Goal: Task Accomplishment & Management: Manage account settings

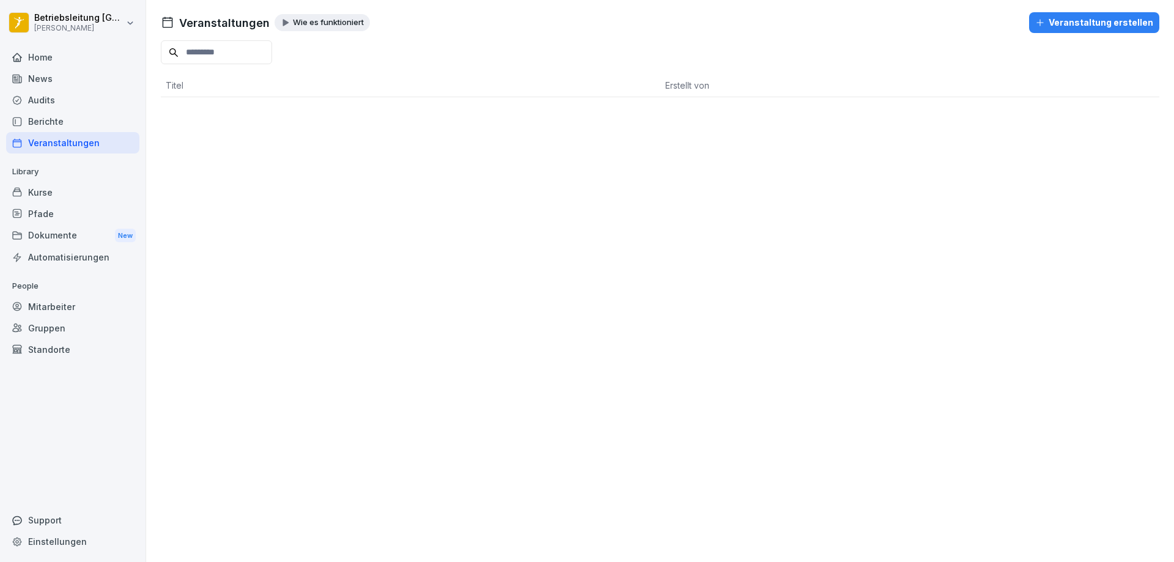
click at [40, 56] on div "Home" at bounding box center [72, 56] width 133 height 21
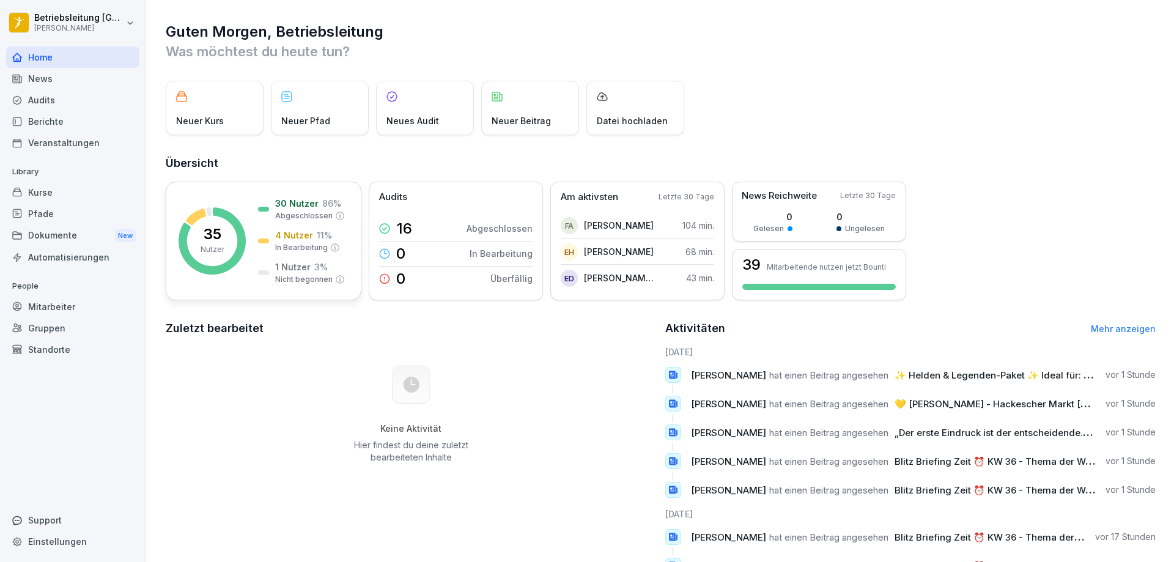
click at [223, 241] on div "35 Nutzer" at bounding box center [213, 241] width 24 height 28
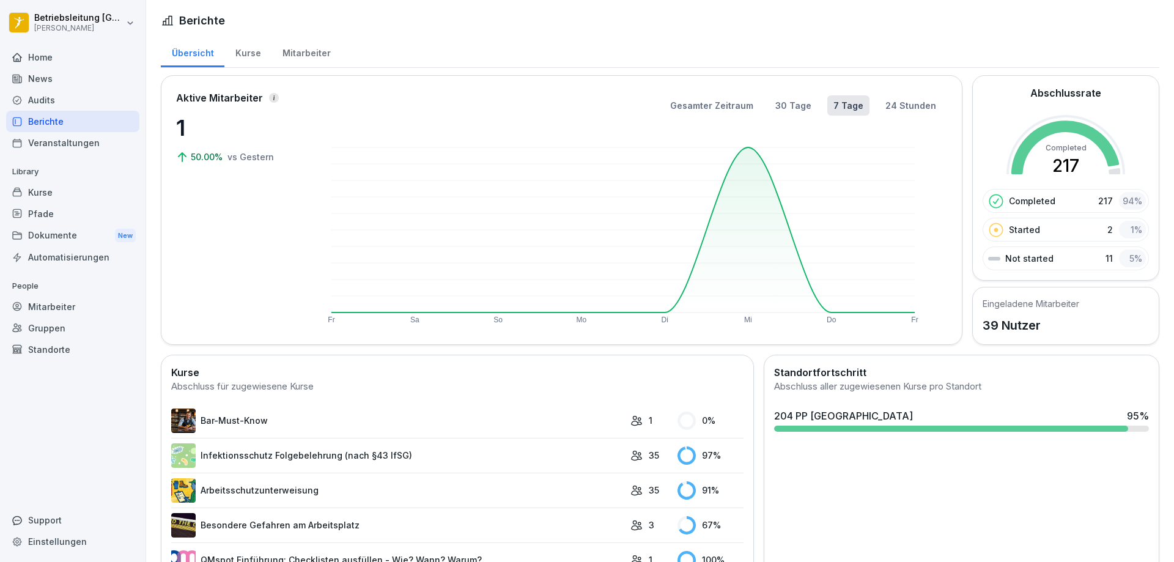
click at [224, 54] on div "Kurse" at bounding box center [247, 51] width 47 height 31
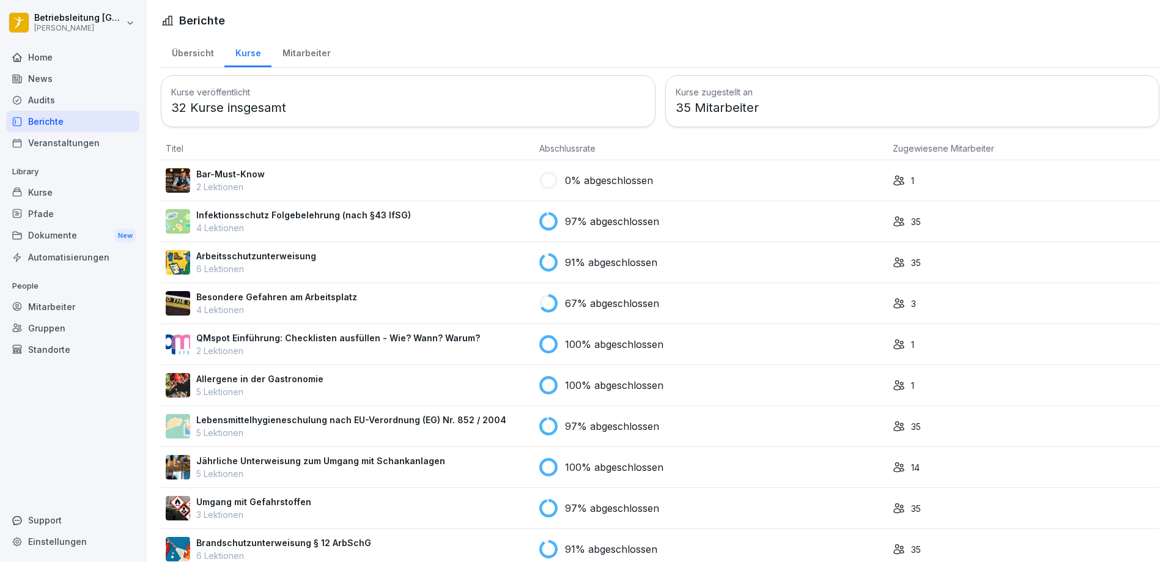
click at [244, 53] on div "Kurse" at bounding box center [247, 51] width 47 height 31
click at [290, 53] on div "Mitarbeiter" at bounding box center [306, 51] width 70 height 31
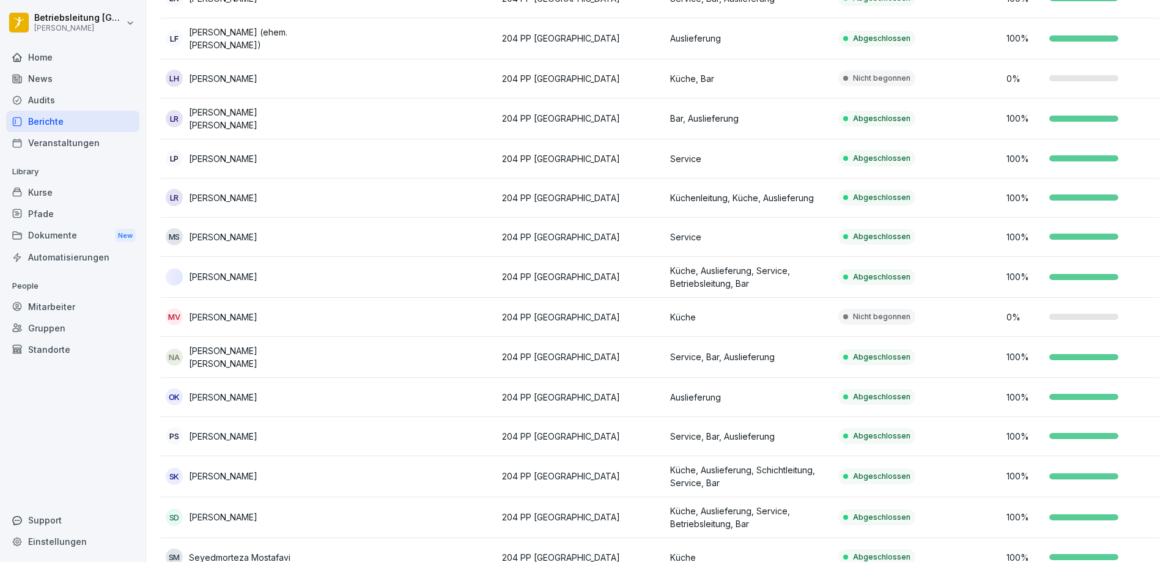
scroll to position [978, 0]
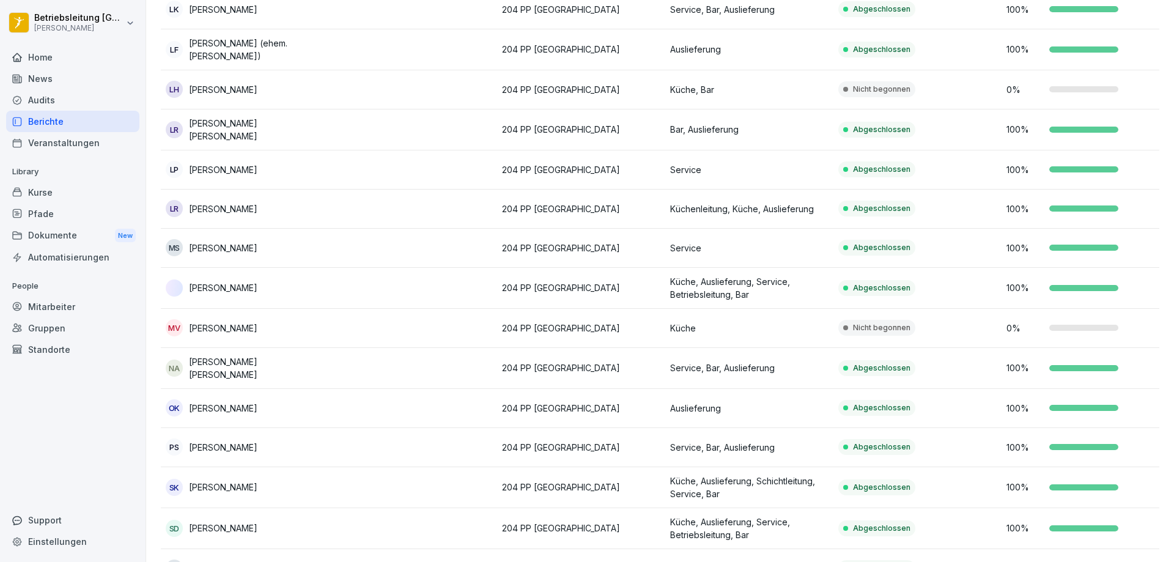
click at [785, 86] on p "Küche, Bar" at bounding box center [749, 89] width 158 height 13
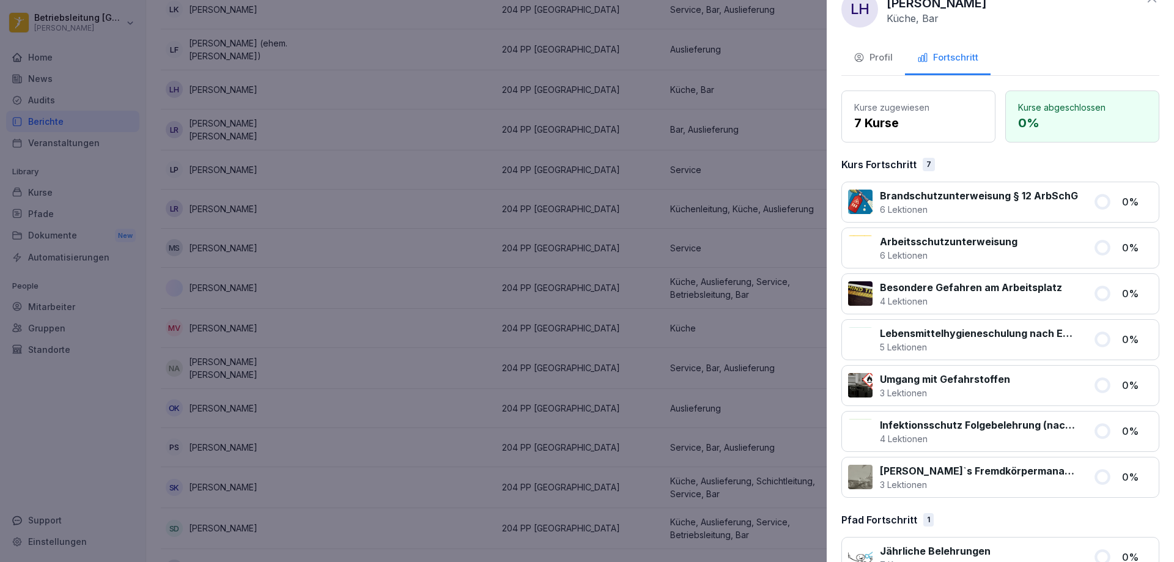
scroll to position [0, 0]
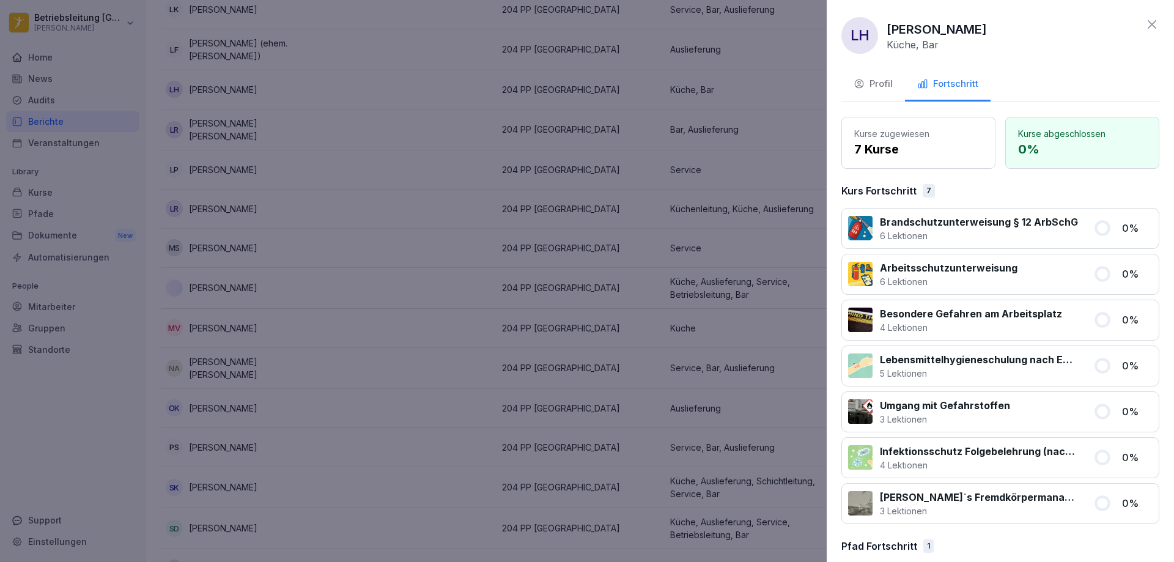
click at [886, 79] on div "Profil" at bounding box center [872, 84] width 39 height 14
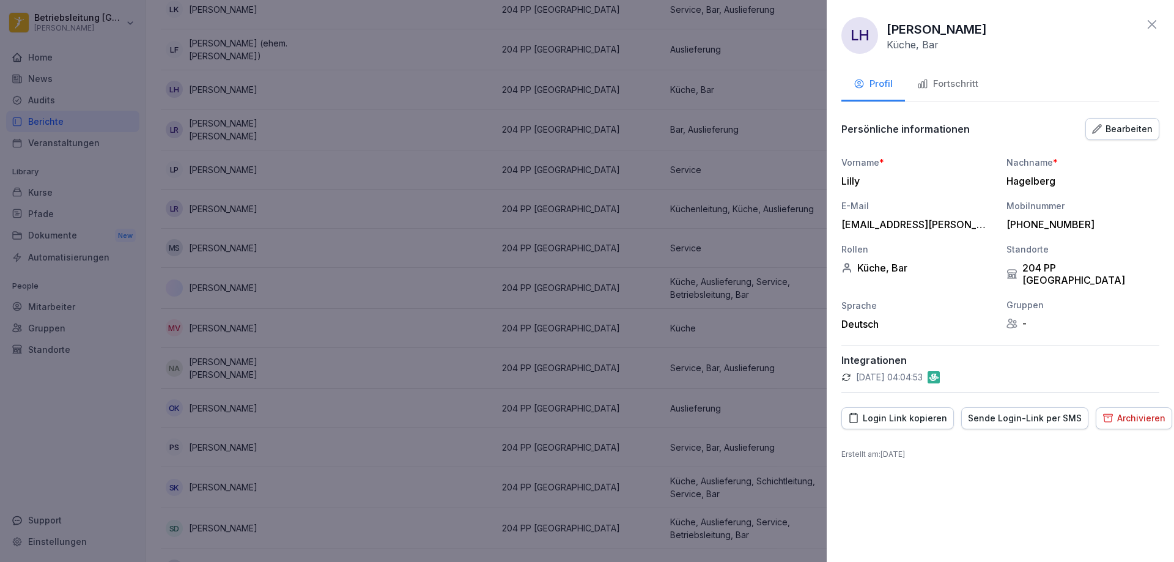
click at [1154, 26] on icon at bounding box center [1152, 24] width 9 height 9
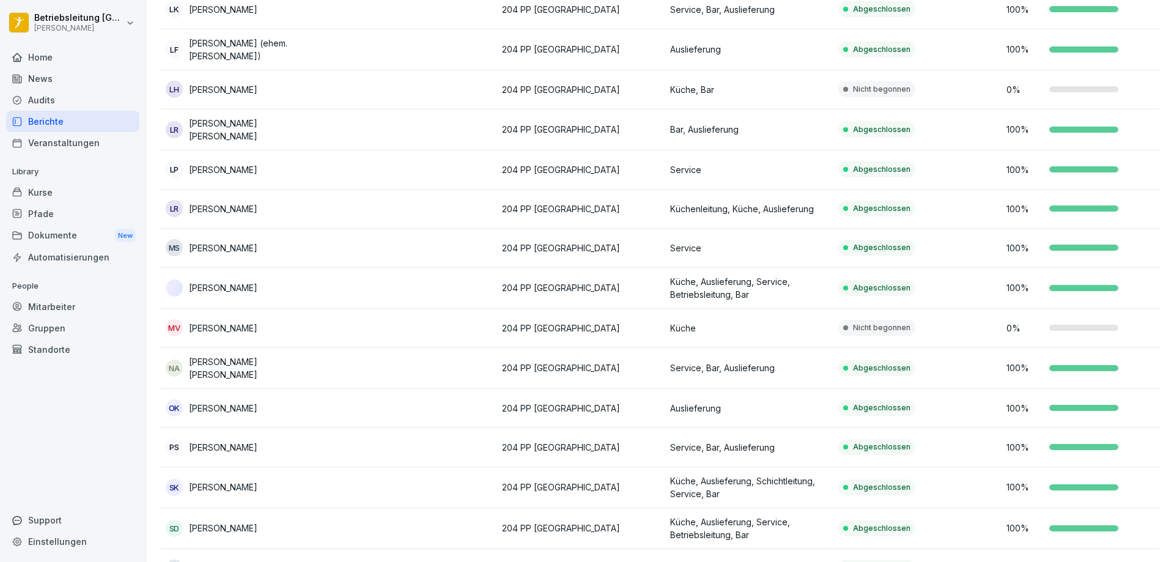
click at [218, 83] on p "Lilly Hagelberg" at bounding box center [223, 89] width 68 height 13
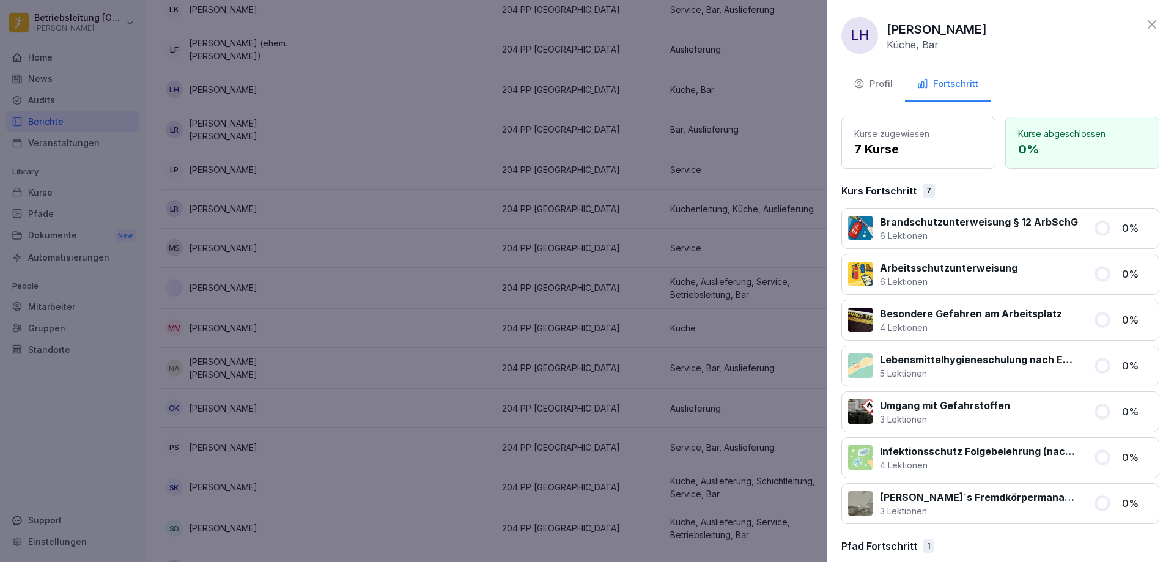
click at [889, 149] on p "7 Kurse" at bounding box center [918, 149] width 128 height 18
click at [872, 147] on p "7 Kurse" at bounding box center [918, 149] width 128 height 18
click at [1095, 132] on p "Kurse abgeschlossen" at bounding box center [1082, 133] width 128 height 13
click at [1096, 223] on icon at bounding box center [1102, 227] width 13 height 13
click at [982, 232] on p "6 Lektionen" at bounding box center [979, 235] width 198 height 13
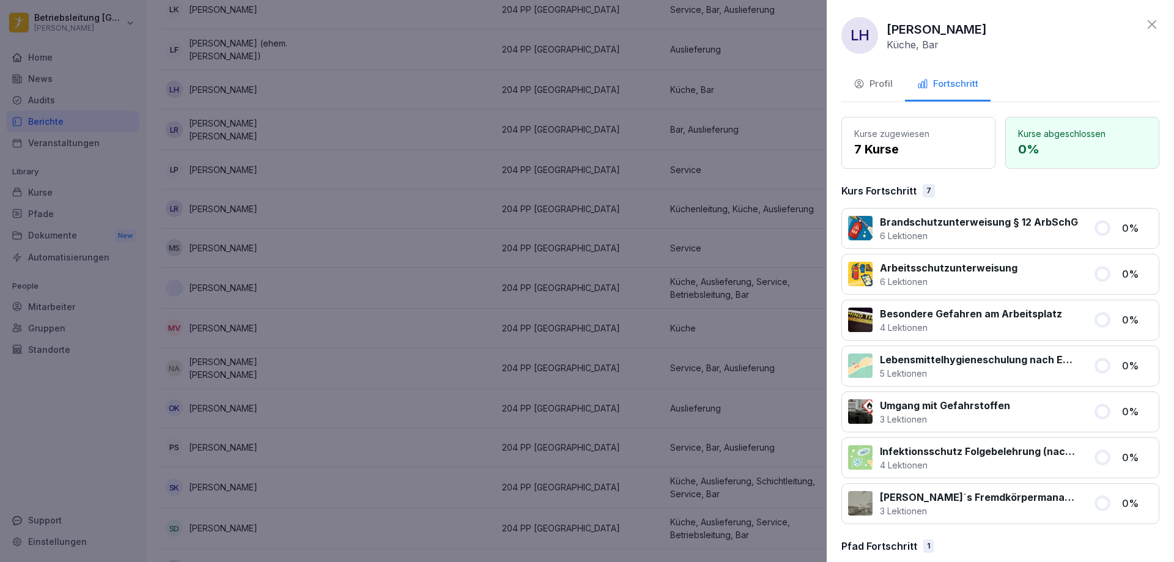
click at [893, 219] on p "Brandschutzunterweisung § 12 ArbSchG" at bounding box center [979, 222] width 198 height 15
click at [847, 234] on div "Brandschutzunterweisung § 12 ArbSchG 6 Lektionen 0 %" at bounding box center [1000, 228] width 318 height 41
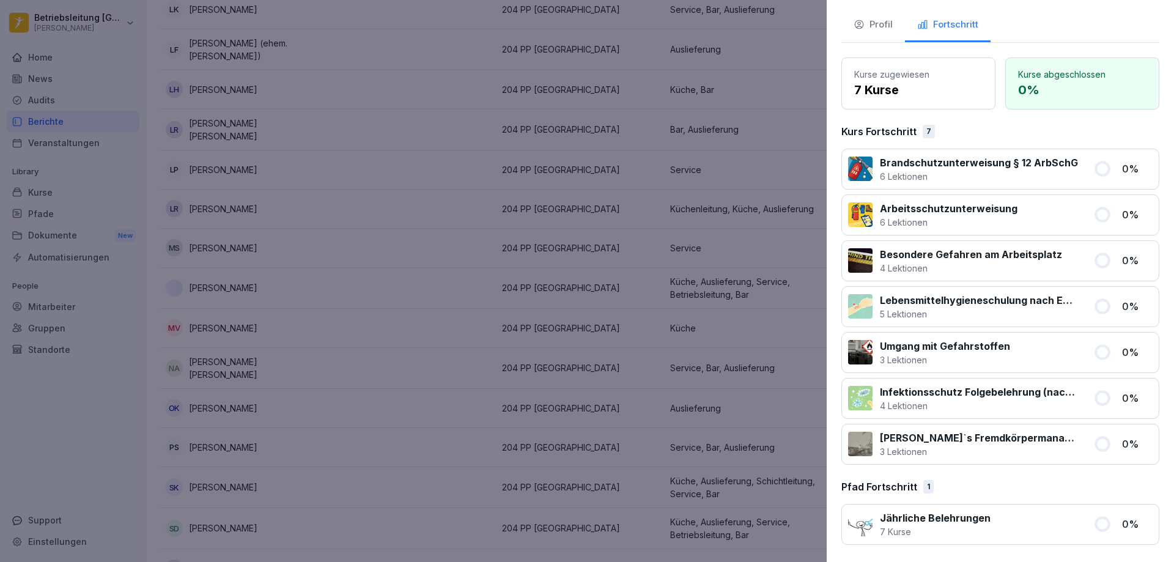
click at [860, 537] on div "Jährliche Belehrungen 7 Kurse" at bounding box center [967, 524] width 238 height 28
click at [271, 221] on div at bounding box center [587, 281] width 1174 height 562
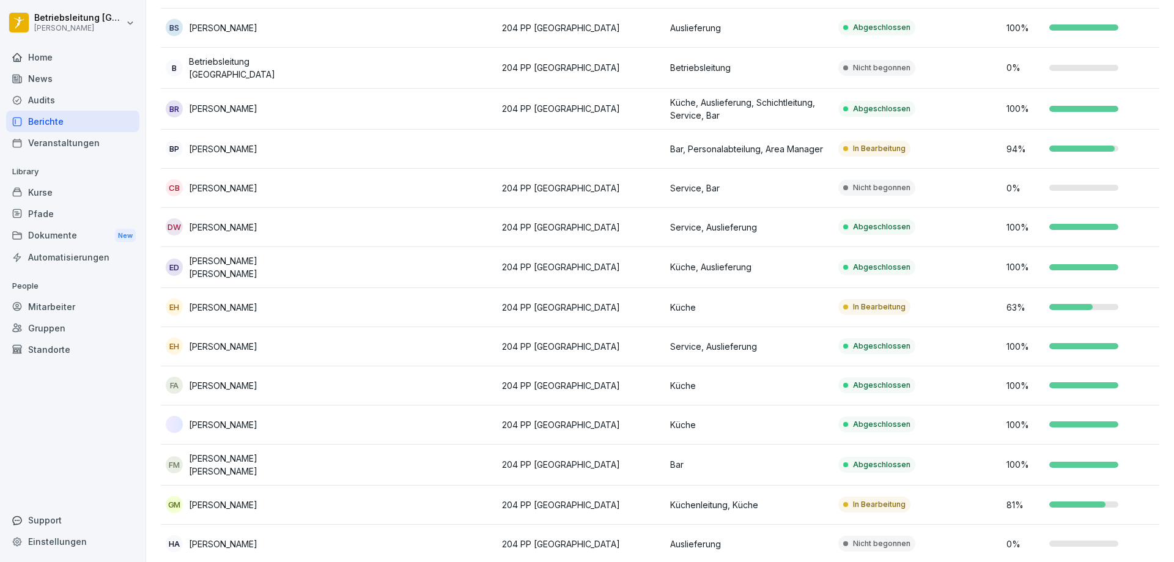
scroll to position [0, 0]
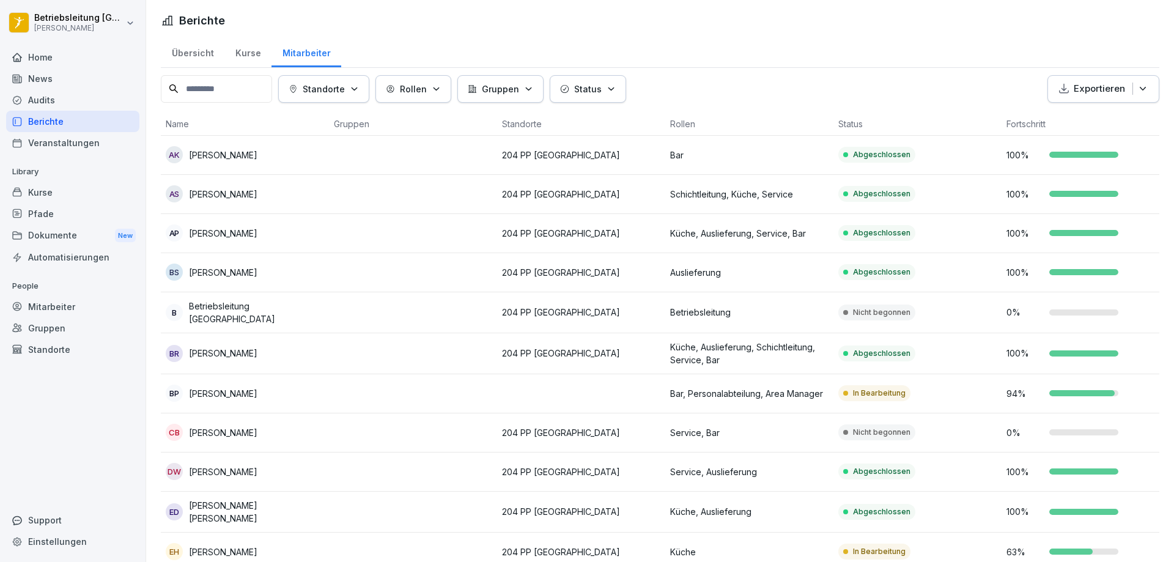
click at [253, 60] on div "Kurse" at bounding box center [247, 51] width 47 height 31
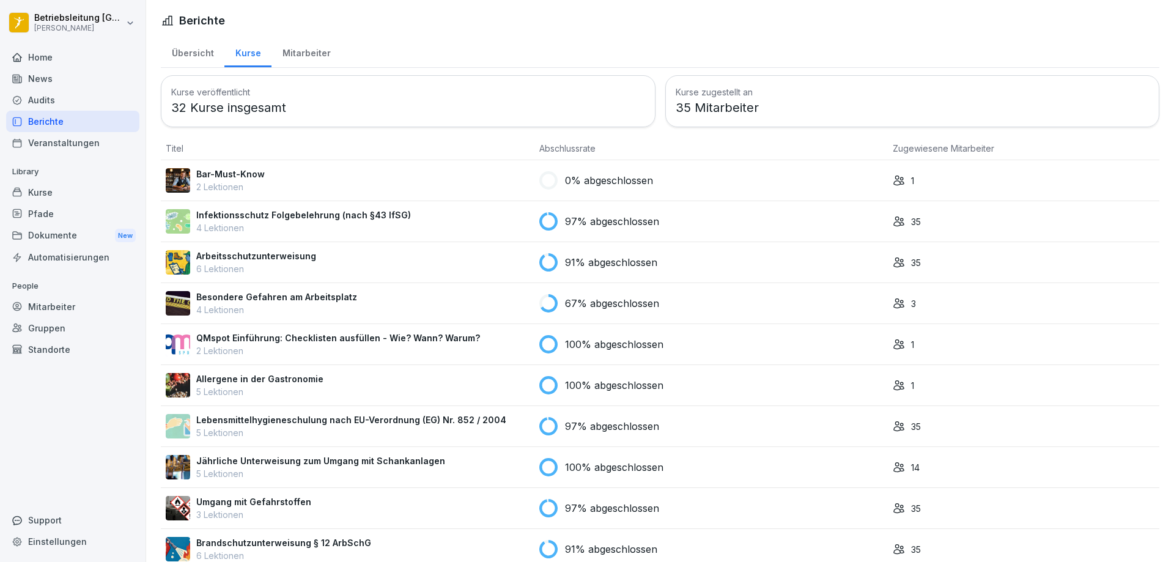
click at [908, 213] on td "35" at bounding box center [1023, 221] width 271 height 41
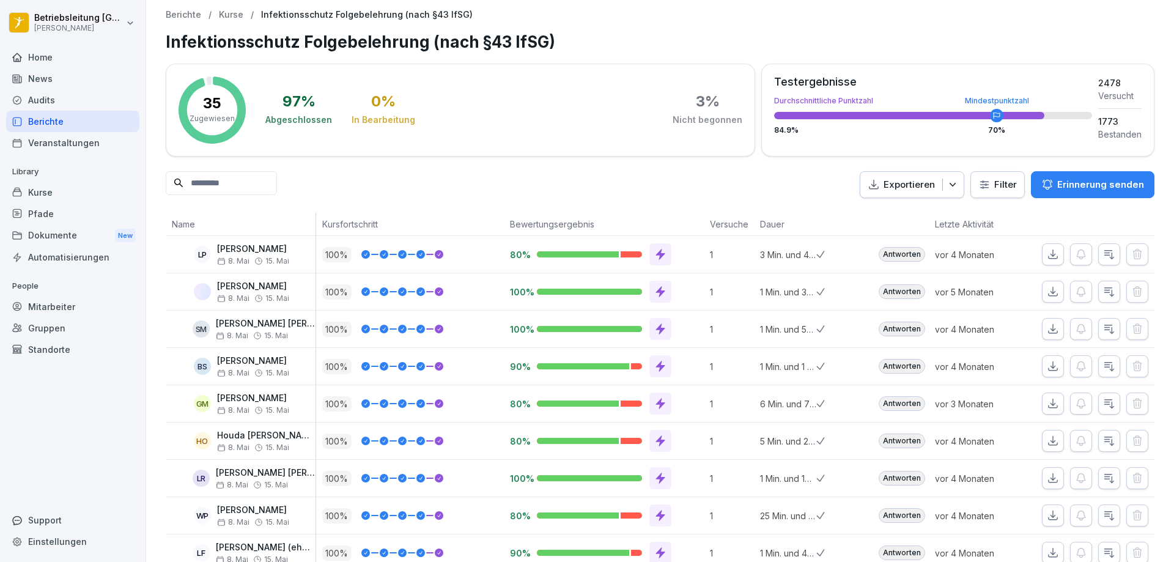
click at [1098, 185] on p "Erinnerung senden" at bounding box center [1100, 184] width 87 height 13
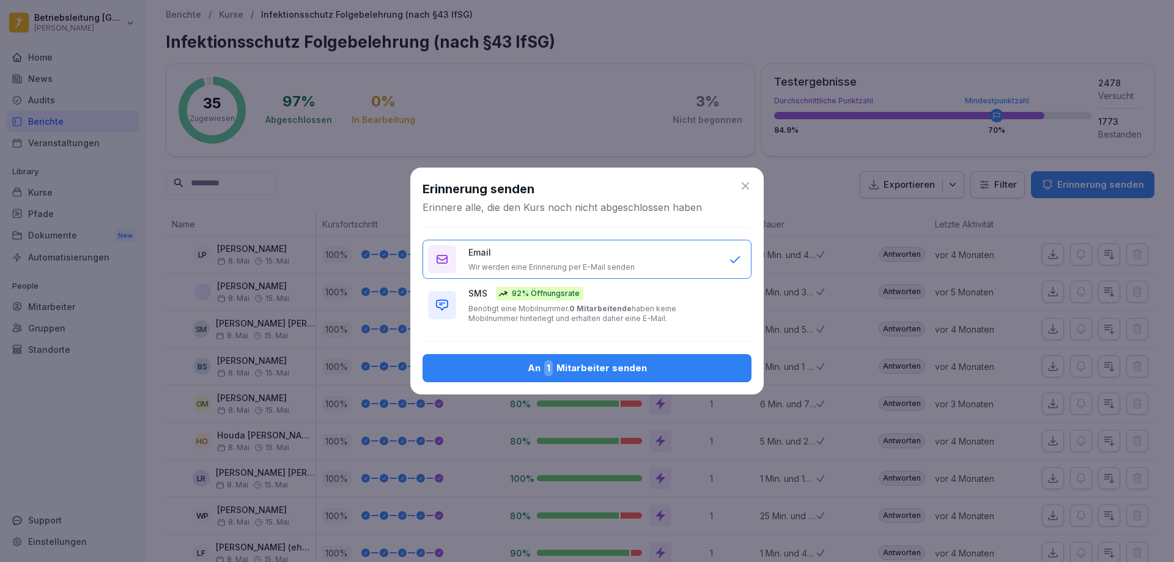
click at [580, 367] on div "An 1 Mitarbeiter senden" at bounding box center [586, 368] width 309 height 16
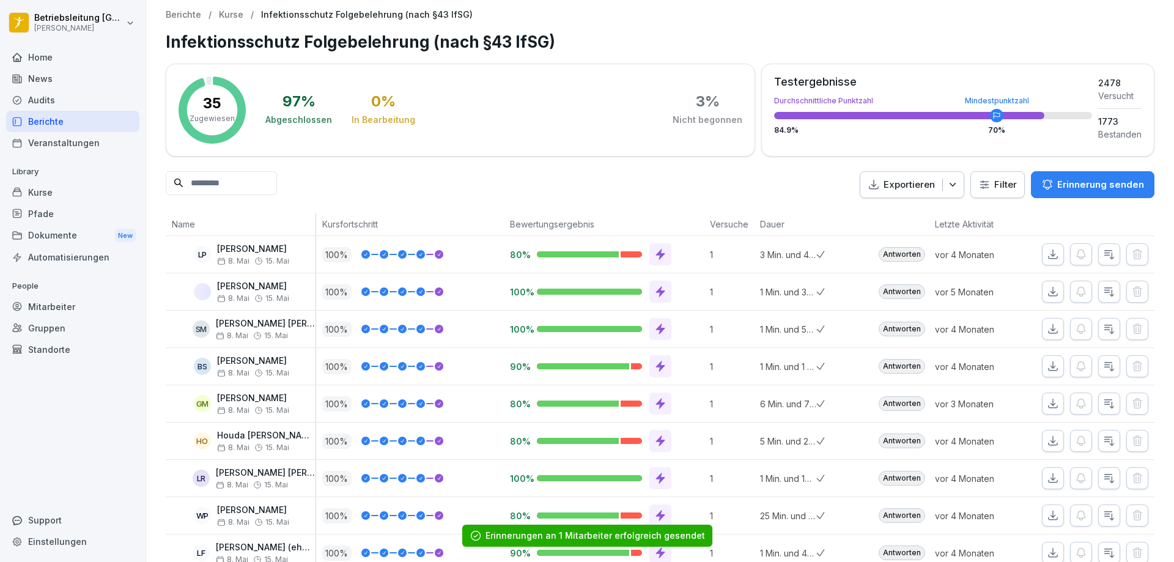
click at [235, 12] on p "Kurse" at bounding box center [231, 15] width 24 height 10
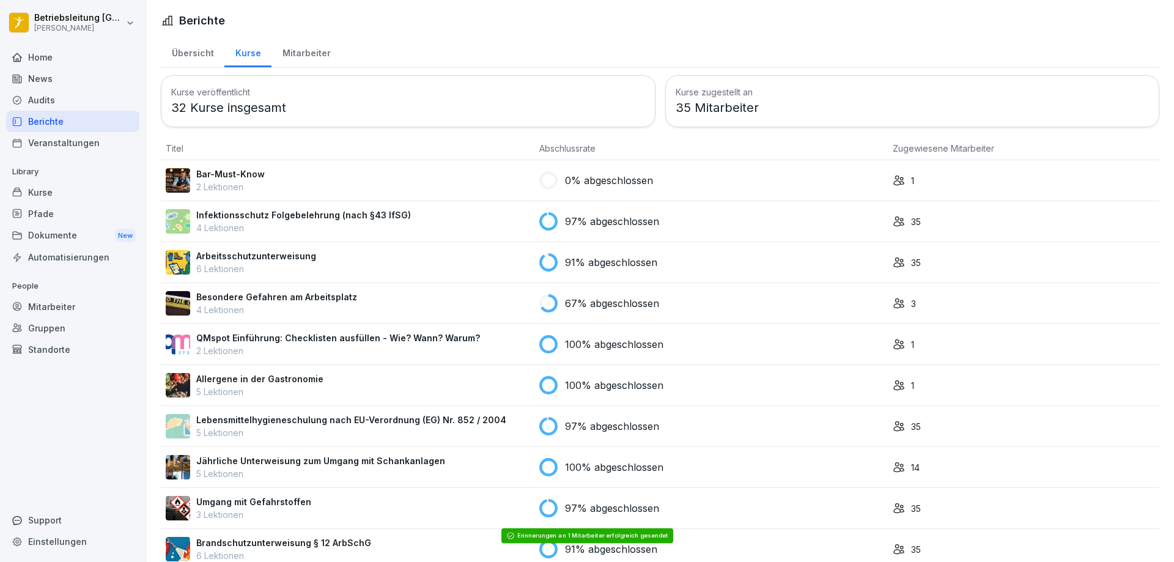
click at [905, 273] on td "35" at bounding box center [1023, 262] width 271 height 41
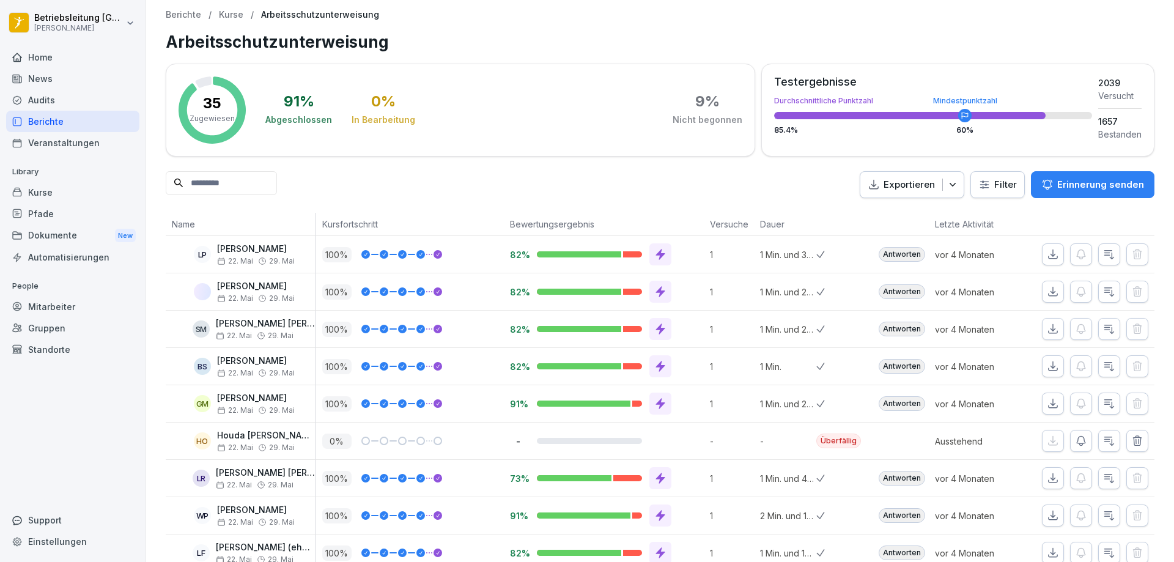
click at [1063, 186] on p "Erinnerung senden" at bounding box center [1100, 184] width 87 height 13
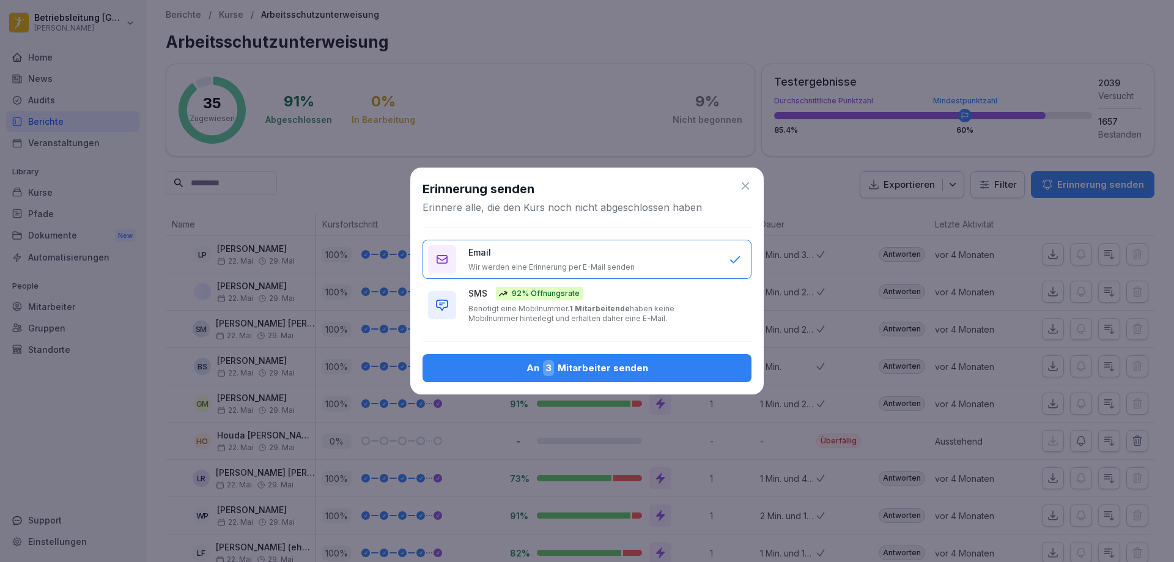
click at [534, 374] on div "An 3 Mitarbeiter senden" at bounding box center [586, 368] width 309 height 16
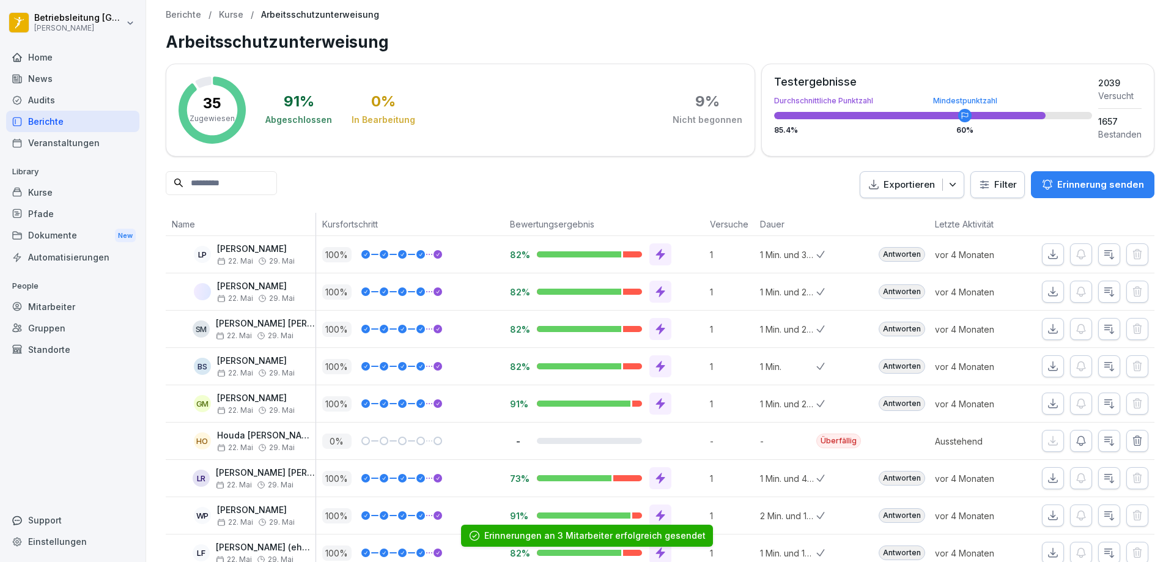
click at [225, 13] on p "Kurse" at bounding box center [231, 15] width 24 height 10
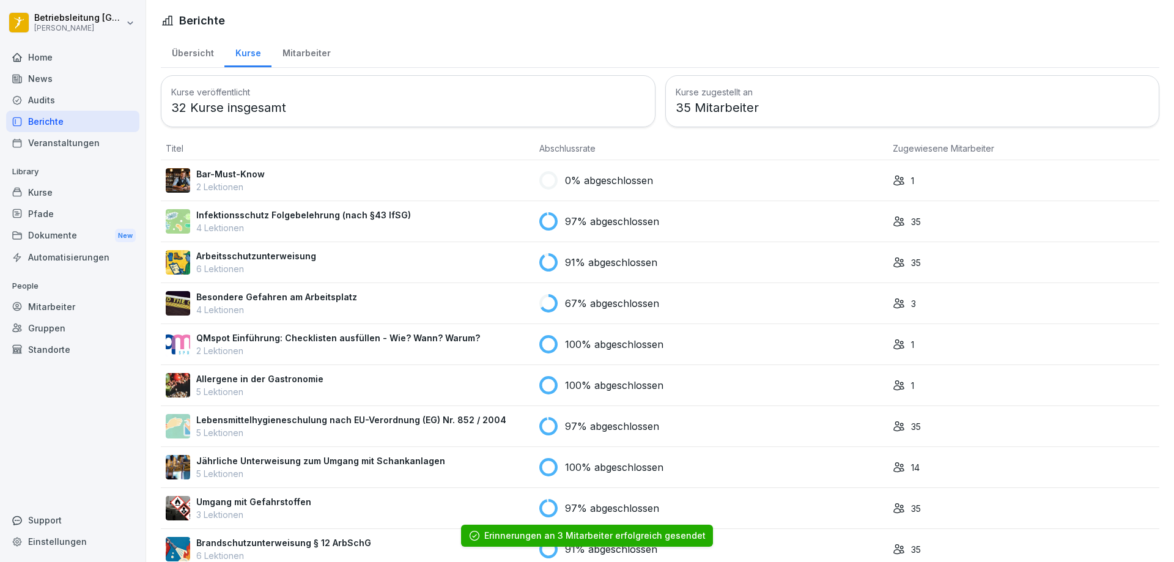
click at [893, 312] on td "3" at bounding box center [1023, 303] width 271 height 41
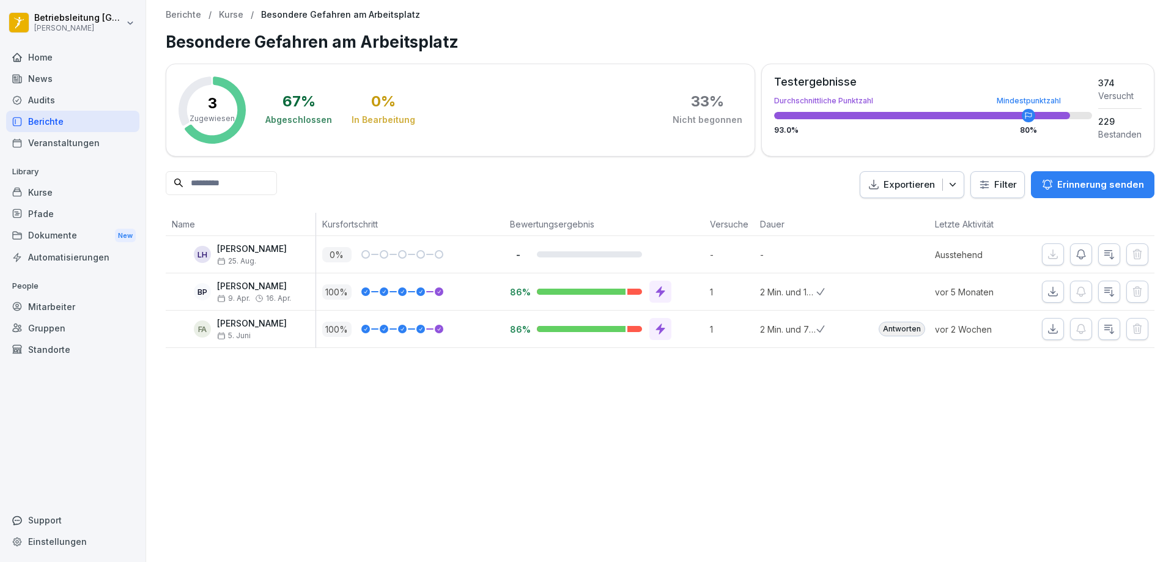
click at [1072, 186] on p "Erinnerung senden" at bounding box center [1100, 184] width 87 height 13
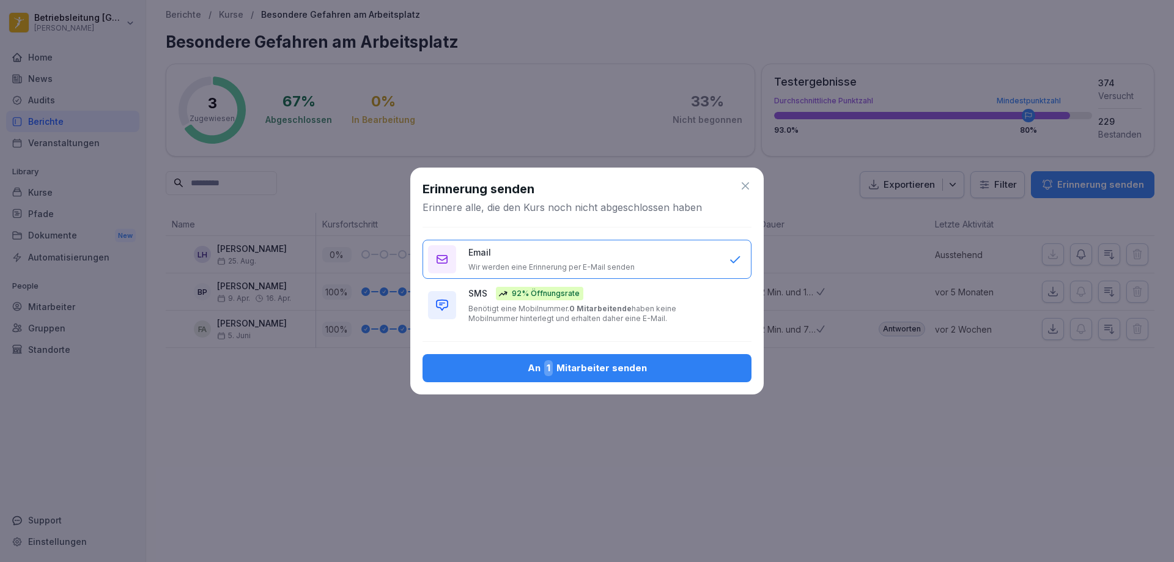
click at [635, 373] on div "An 1 Mitarbeiter senden" at bounding box center [586, 368] width 309 height 16
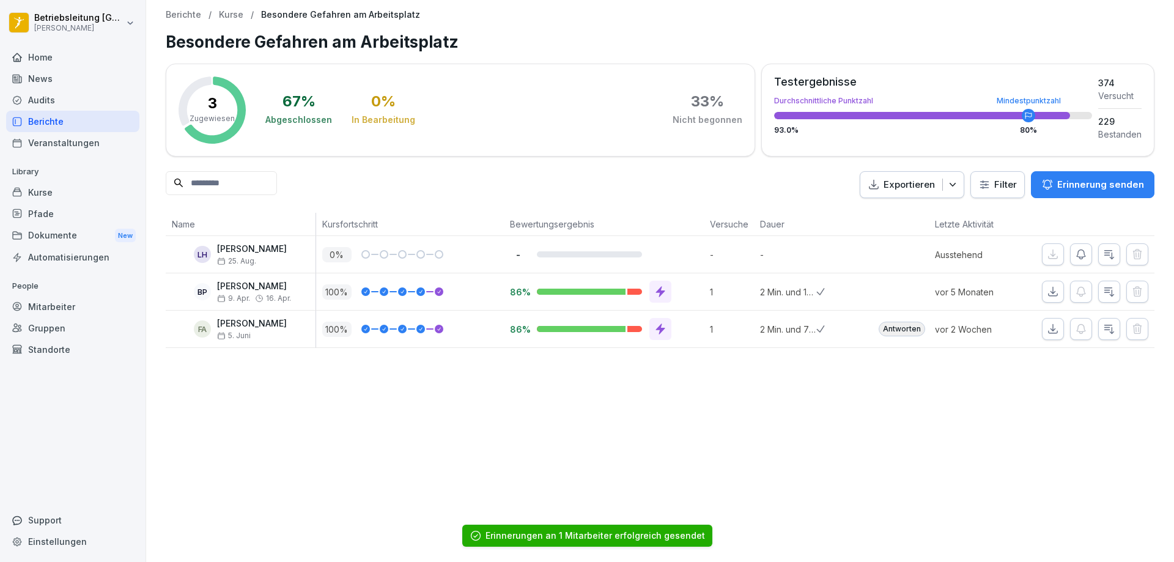
click at [233, 15] on p "Kurse" at bounding box center [231, 15] width 24 height 10
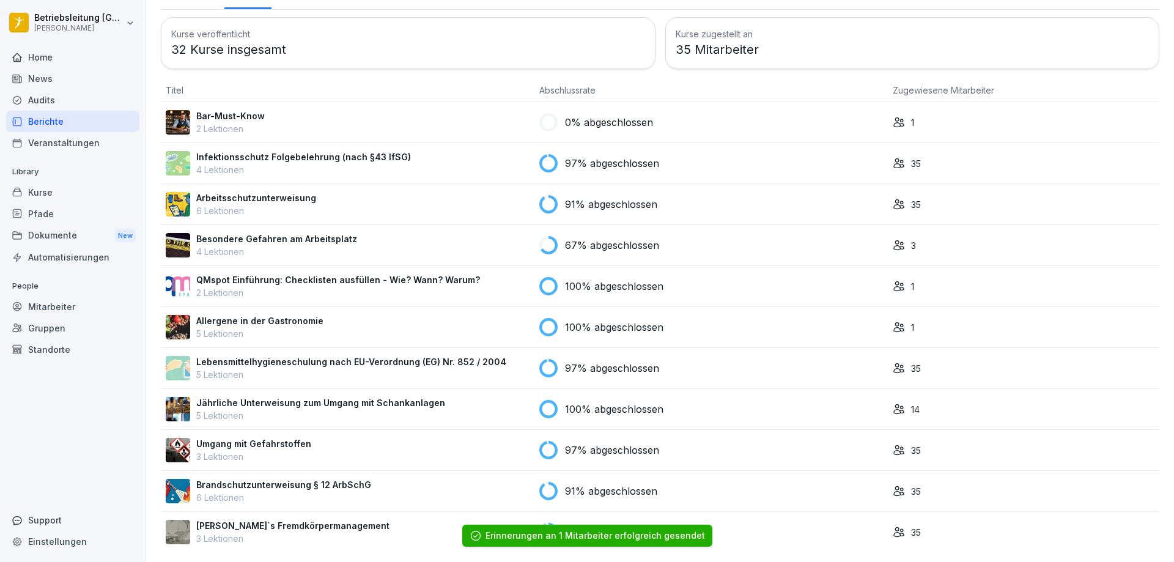
scroll to position [67, 0]
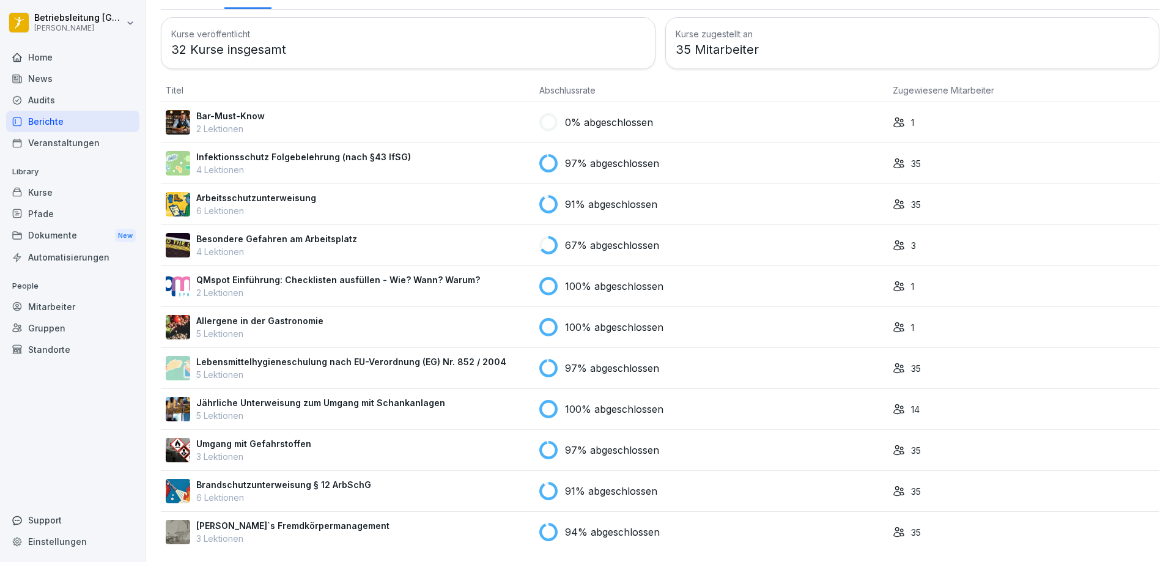
click at [893, 321] on icon at bounding box center [899, 327] width 12 height 12
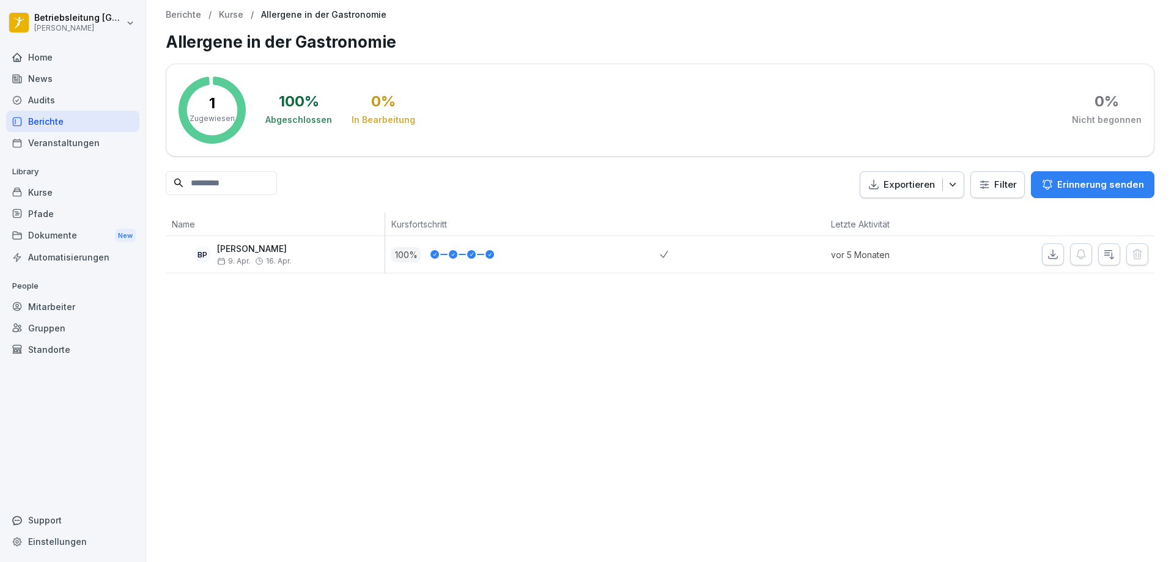
click at [226, 15] on p "Kurse" at bounding box center [231, 15] width 24 height 10
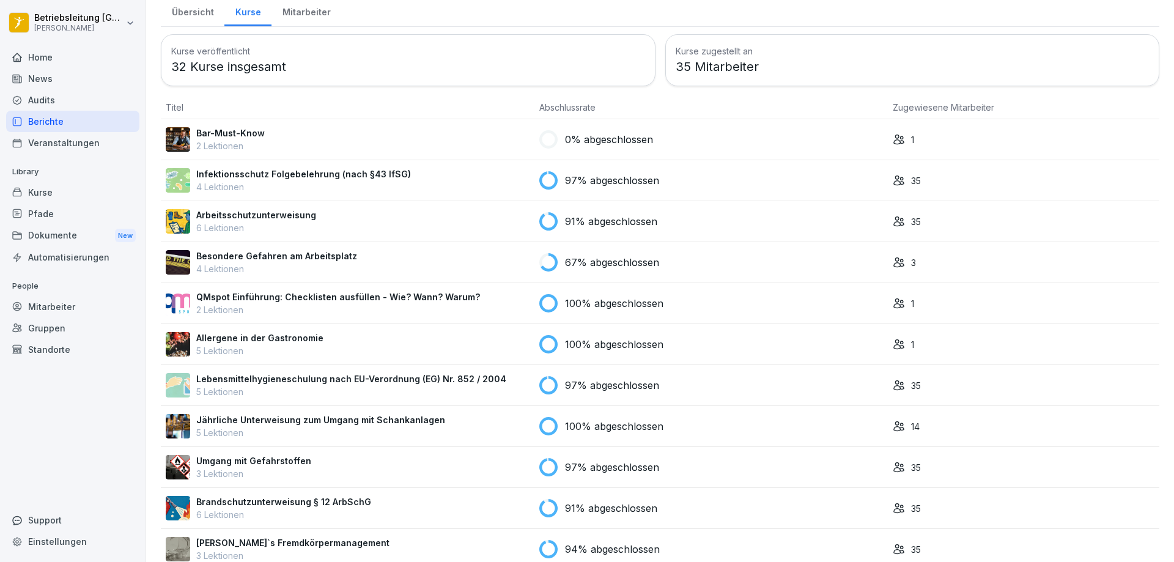
scroll to position [67, 0]
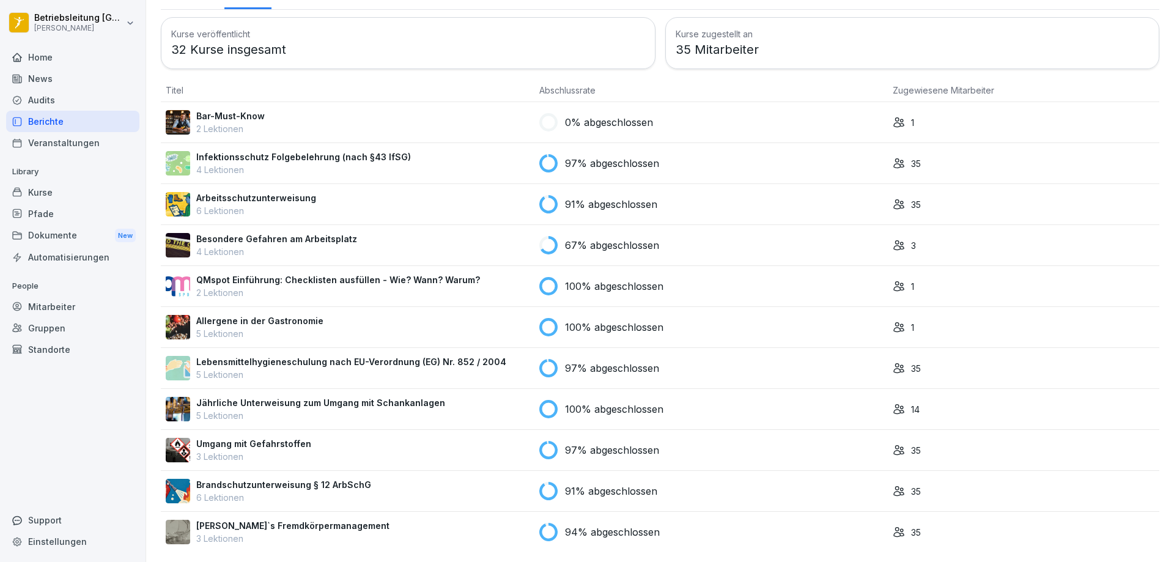
click at [677, 370] on td "97% abgeschlossen" at bounding box center [710, 368] width 353 height 41
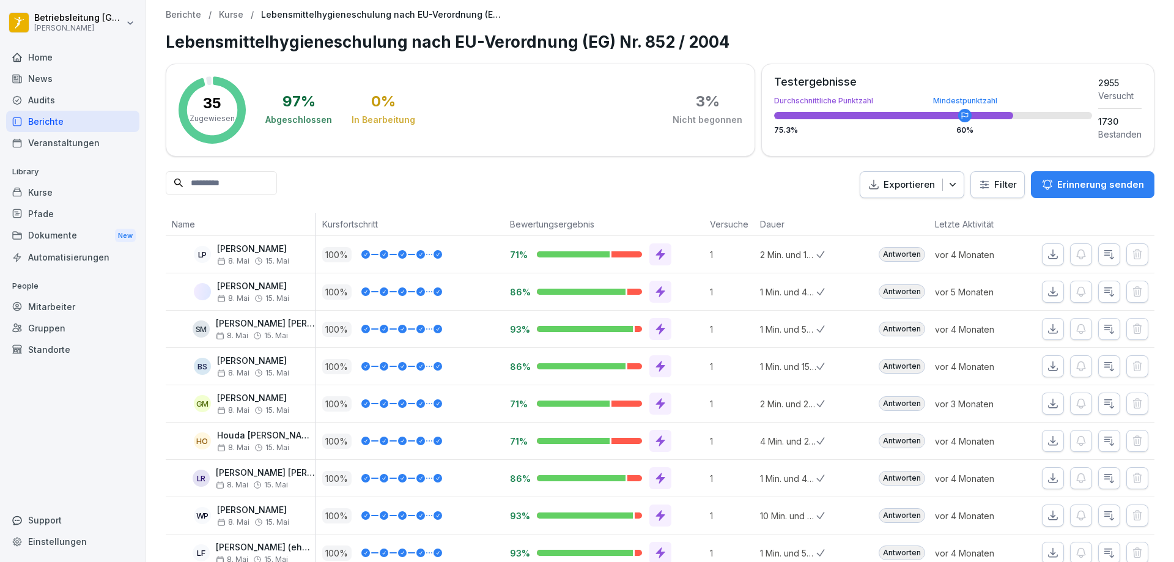
click at [1085, 190] on p "Erinnerung senden" at bounding box center [1100, 184] width 87 height 13
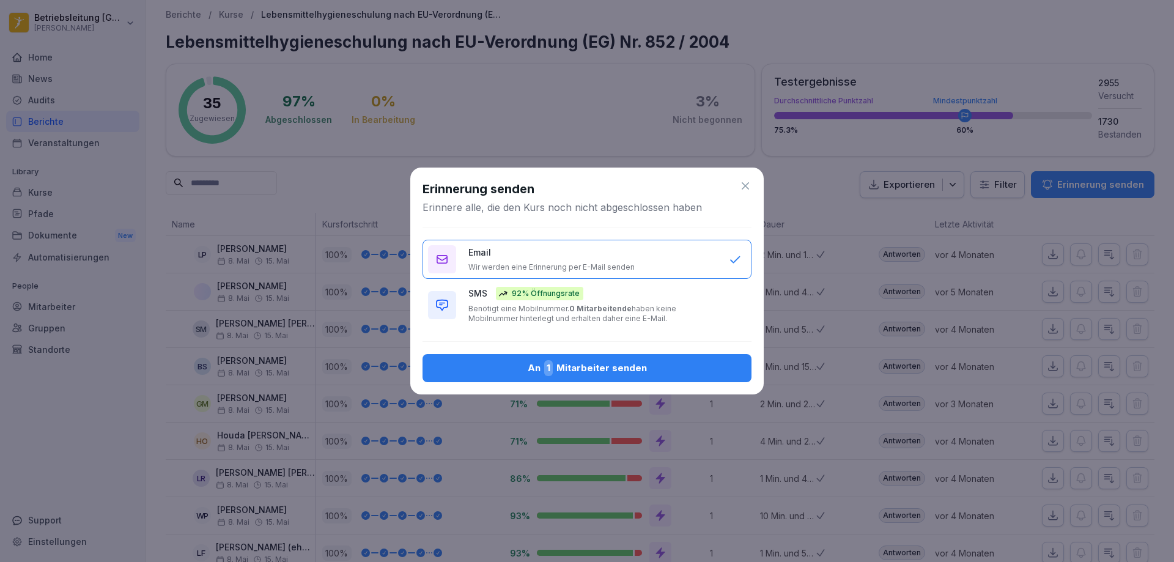
click at [594, 372] on div "An 1 Mitarbeiter senden" at bounding box center [586, 368] width 309 height 16
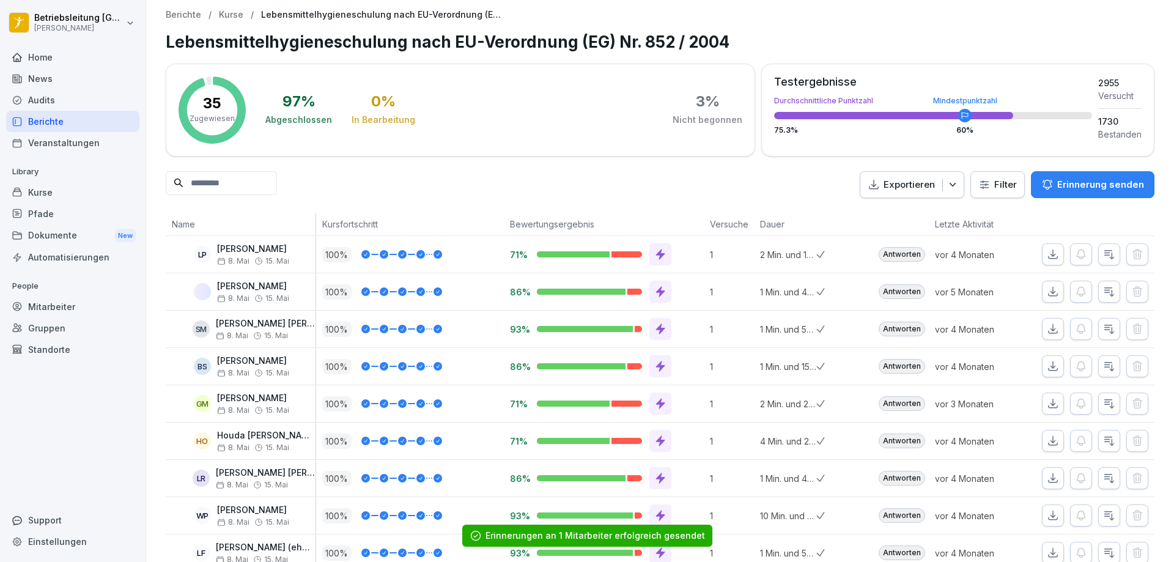
click at [221, 15] on p "Kurse" at bounding box center [231, 15] width 24 height 10
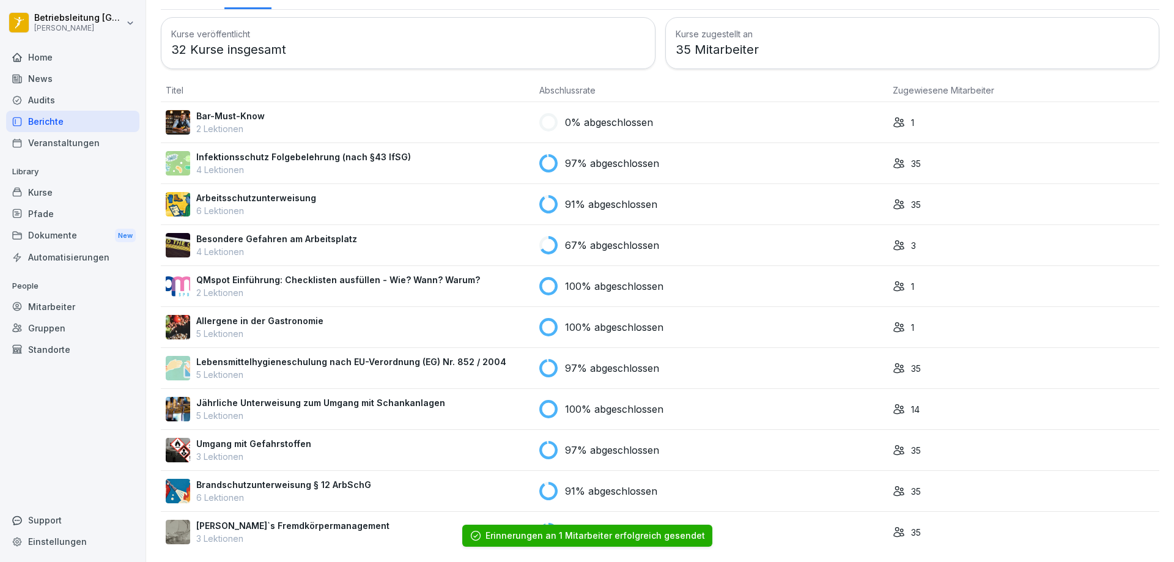
scroll to position [67, 0]
click at [899, 403] on div "14" at bounding box center [1024, 409] width 262 height 13
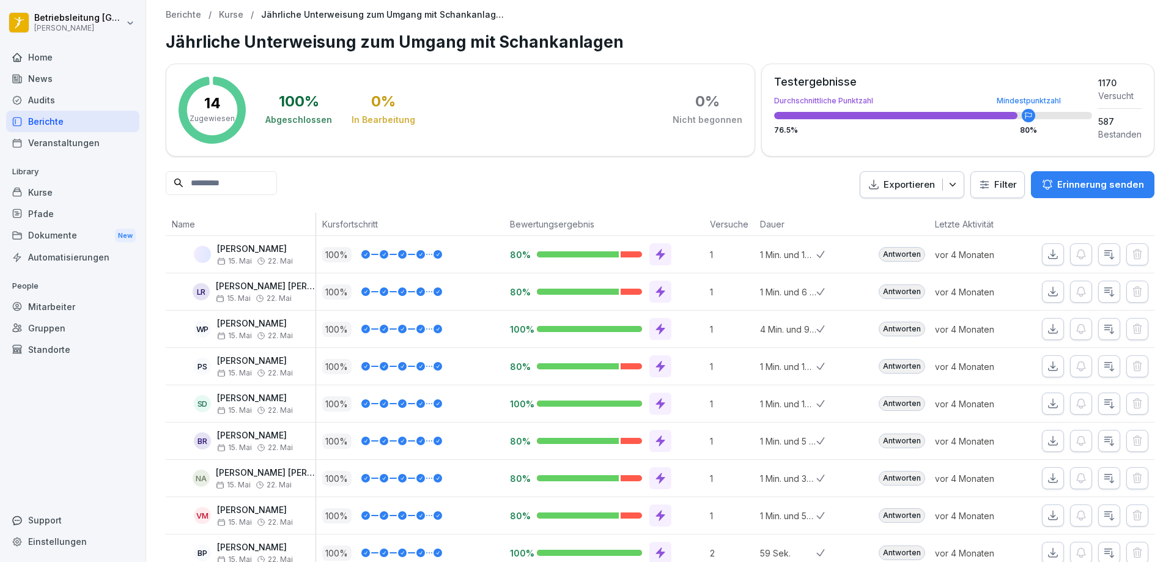
click at [1091, 194] on button "Erinnerung senden" at bounding box center [1092, 184] width 123 height 27
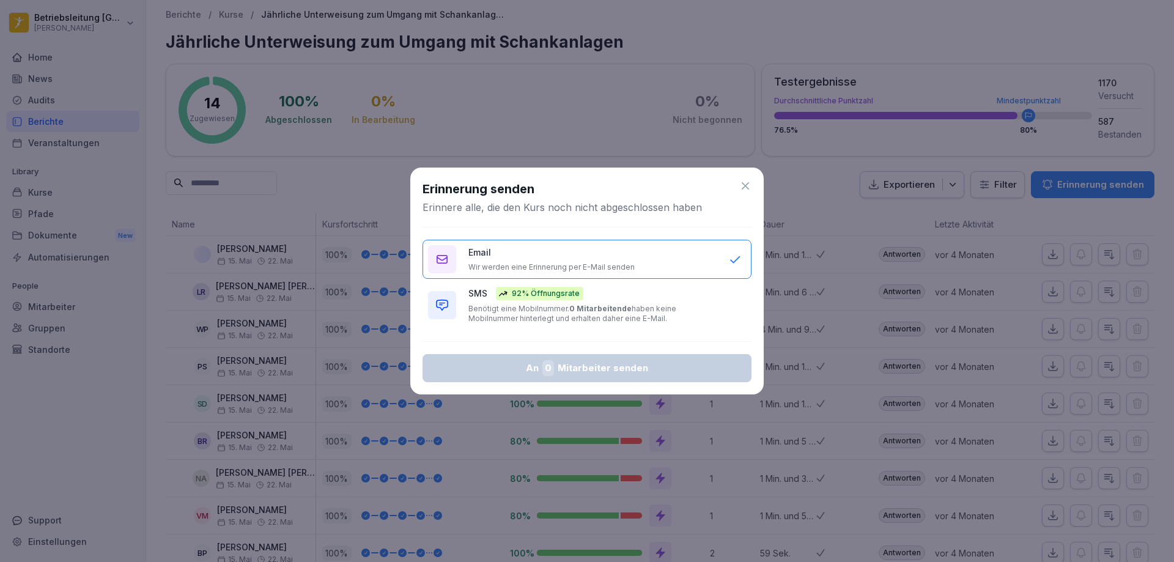
click at [742, 179] on div "Erinnerung senden Erinnere alle, die den Kurs noch nicht abgeschlossen haben Em…" at bounding box center [586, 281] width 353 height 226
click at [749, 182] on icon at bounding box center [745, 186] width 12 height 12
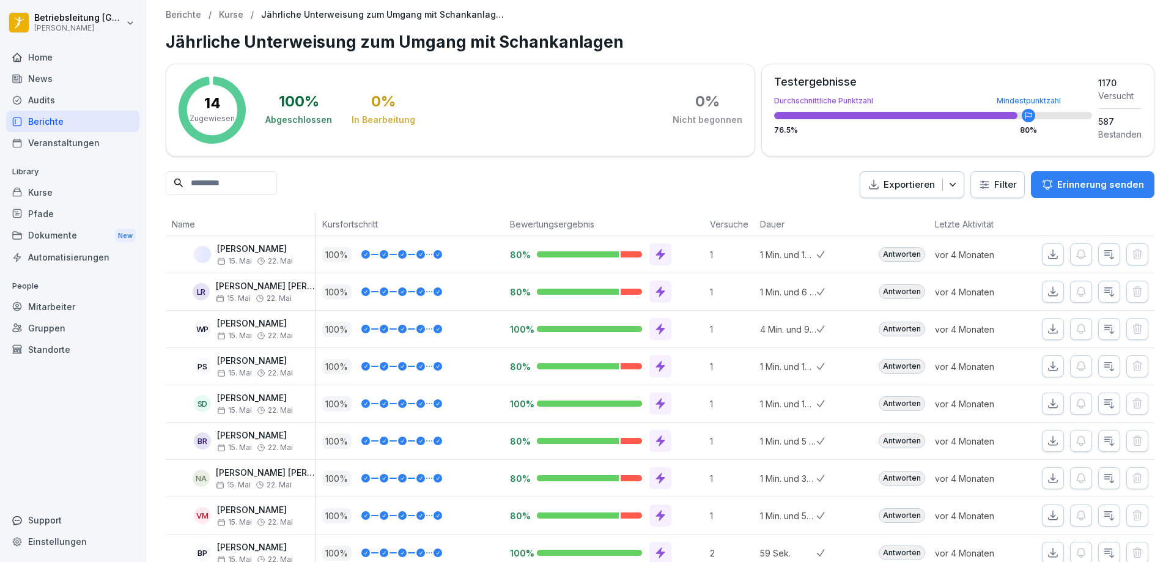
click at [240, 13] on p "Kurse" at bounding box center [231, 15] width 24 height 10
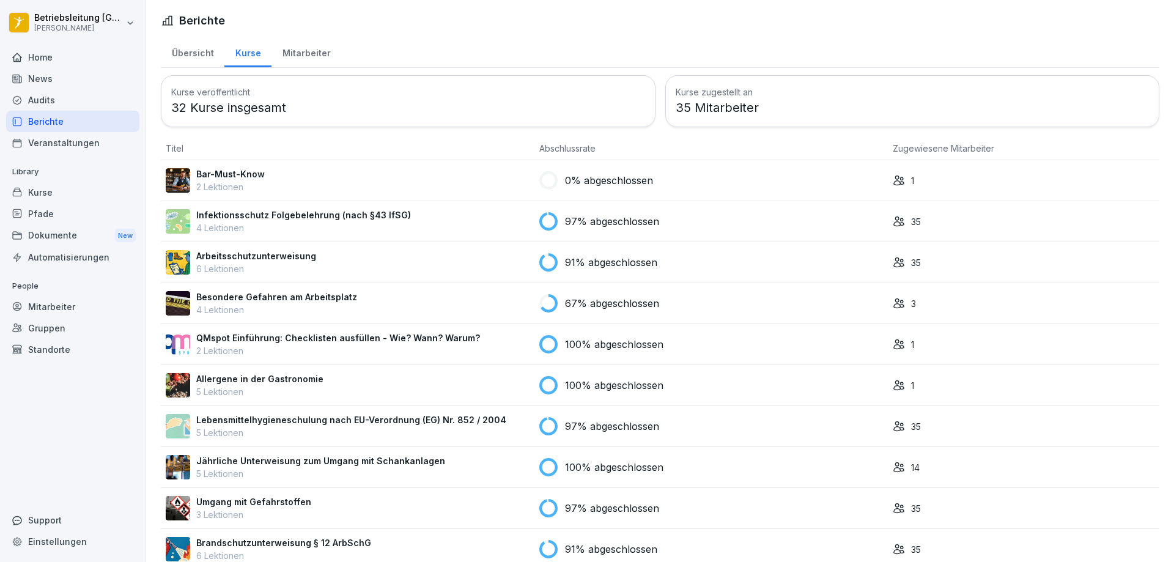
scroll to position [67, 0]
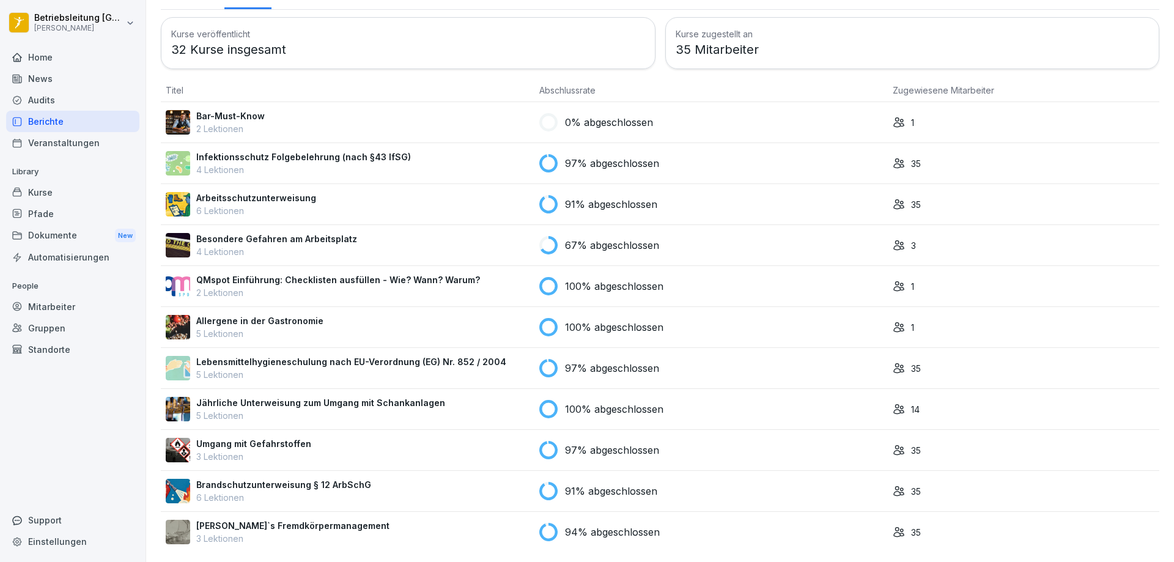
click at [897, 444] on icon at bounding box center [899, 450] width 12 height 12
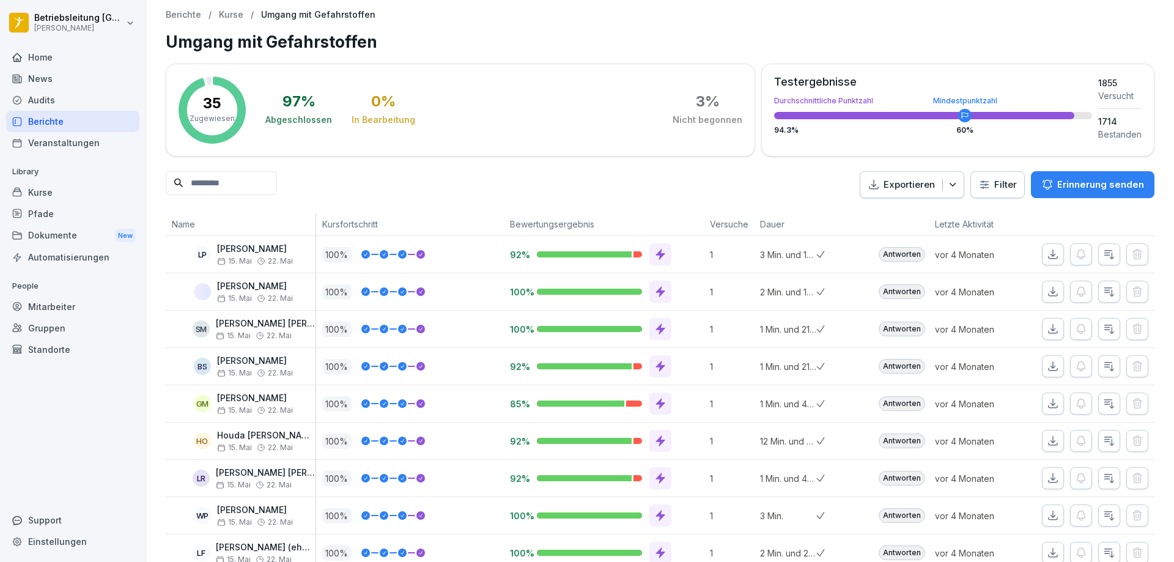
click at [1086, 188] on p "Erinnerung senden" at bounding box center [1100, 184] width 87 height 13
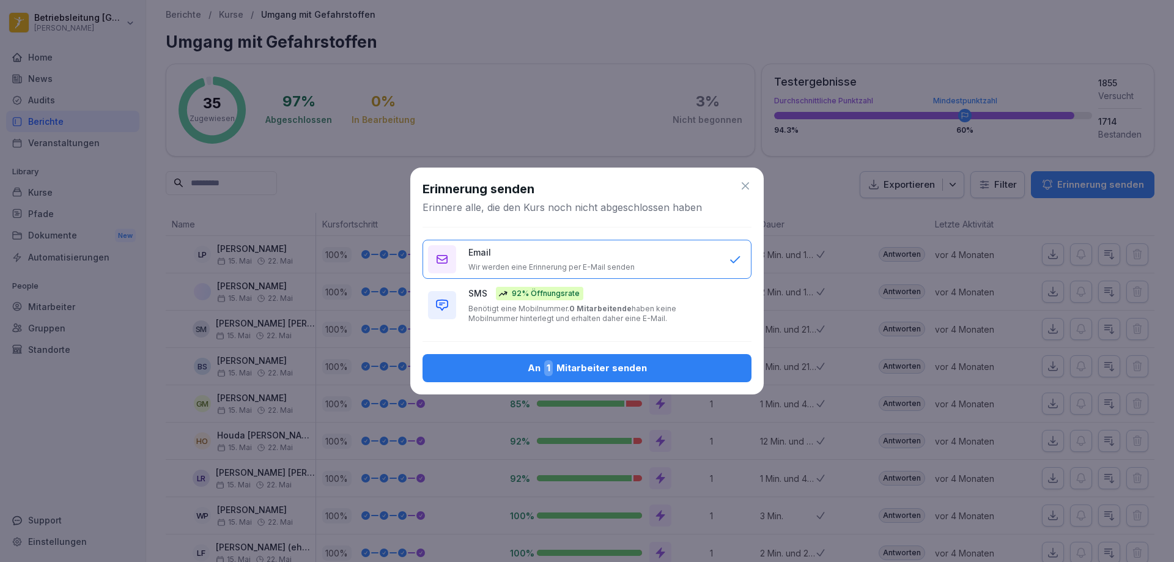
click at [592, 367] on div "An 1 Mitarbeiter senden" at bounding box center [586, 368] width 309 height 16
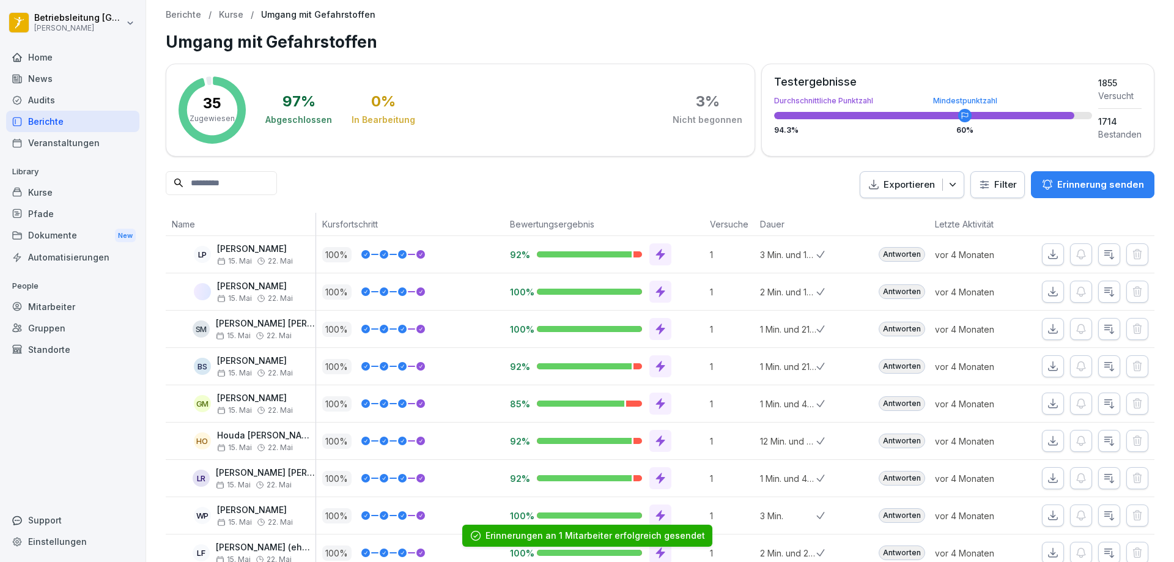
click at [237, 17] on p "Kurse" at bounding box center [231, 15] width 24 height 10
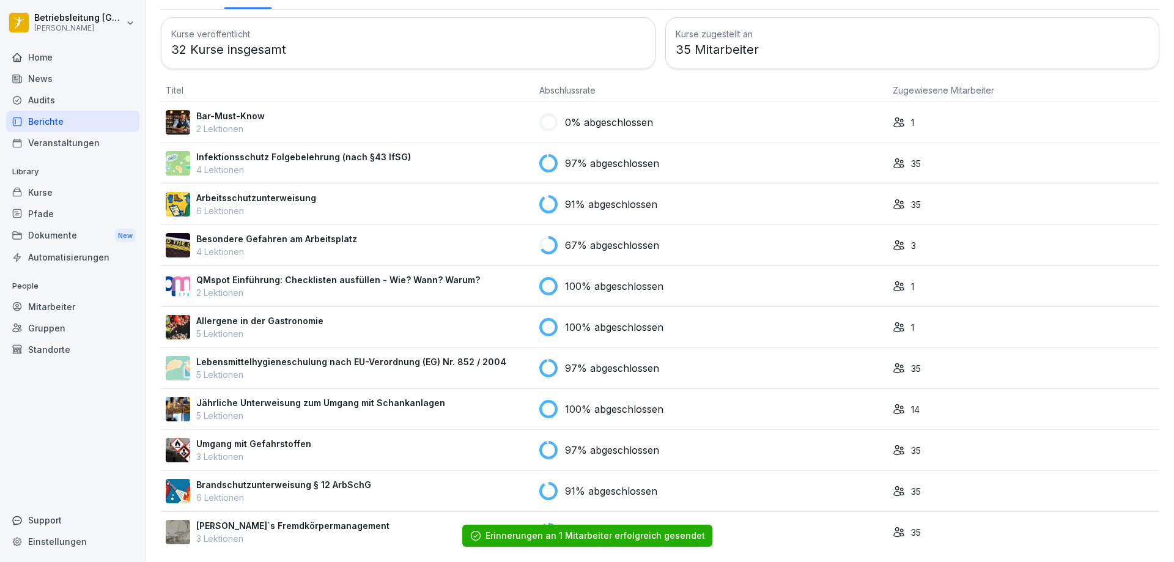
scroll to position [67, 0]
click at [898, 526] on div "35" at bounding box center [1024, 532] width 262 height 13
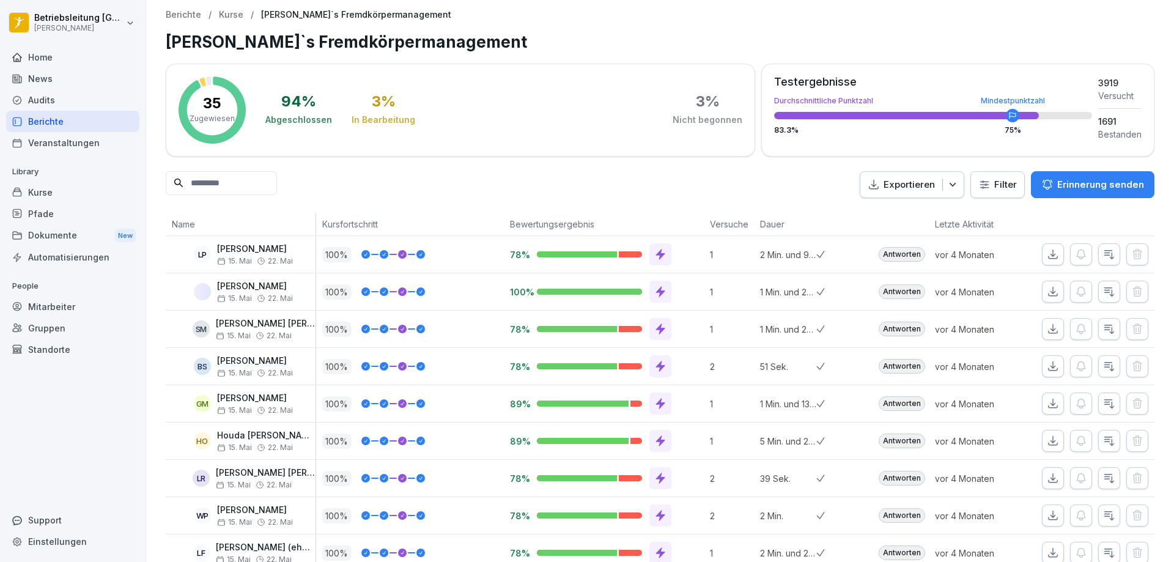
click at [1116, 179] on p "Erinnerung senden" at bounding box center [1100, 184] width 87 height 13
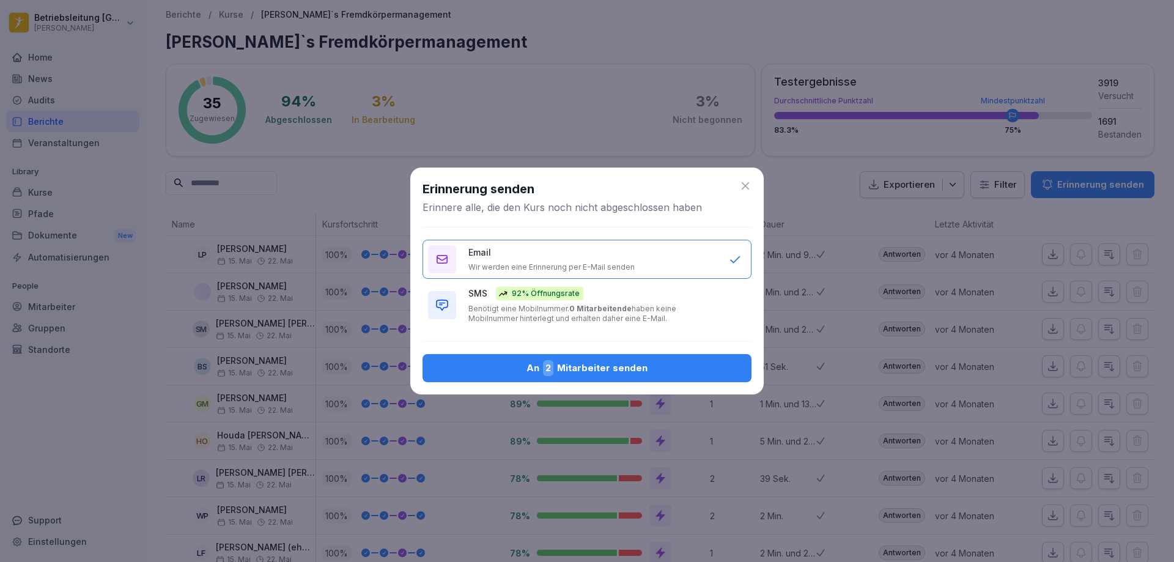
click at [593, 367] on div "An 2 Mitarbeiter senden" at bounding box center [586, 368] width 309 height 16
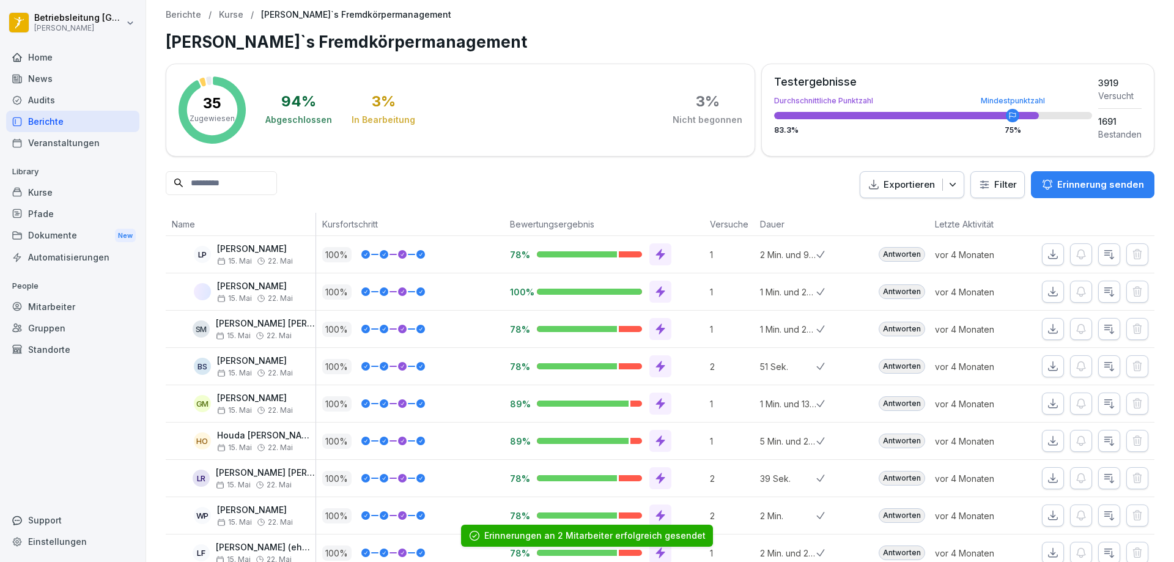
click at [229, 12] on p "Kurse" at bounding box center [231, 15] width 24 height 10
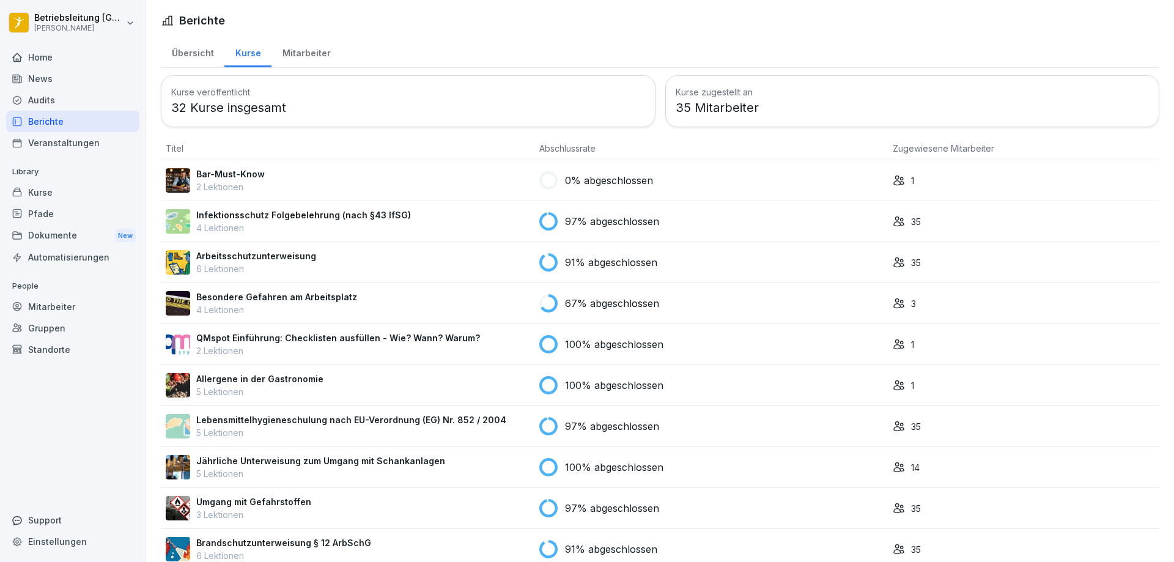
click at [271, 175] on div "Bar-Must-Know 2 Lektionen" at bounding box center [348, 181] width 364 height 26
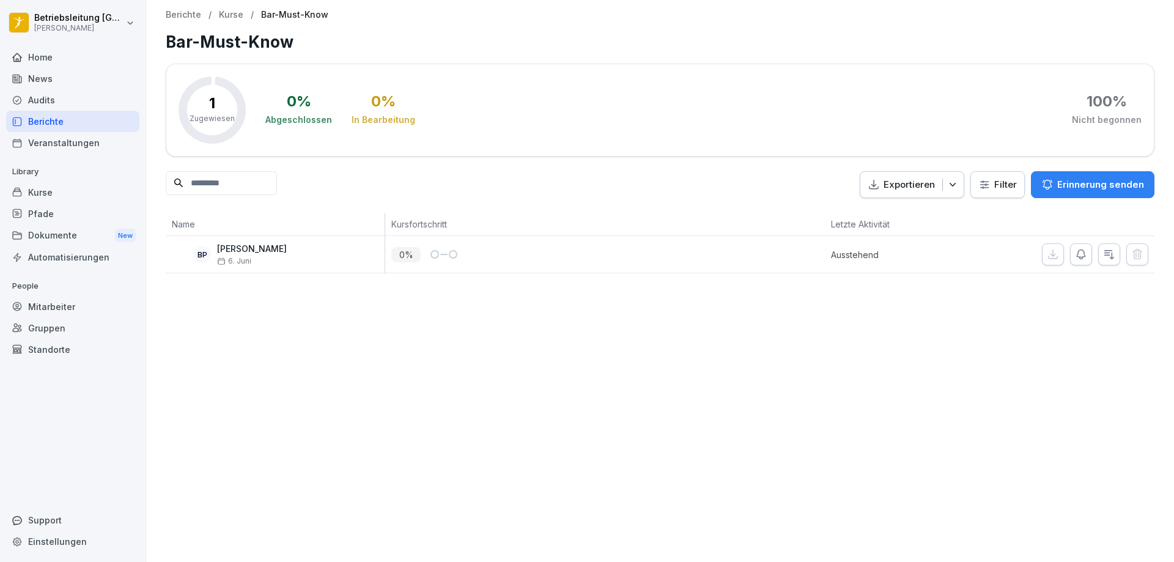
click at [177, 9] on div "Berichte / Kurse / Bar-Must-Know Bar-Must-Know 1 Zugewiesen 0 % Abgeschlossen 0…" at bounding box center [660, 141] width 1028 height 283
click at [175, 15] on p "Berichte" at bounding box center [183, 15] width 35 height 10
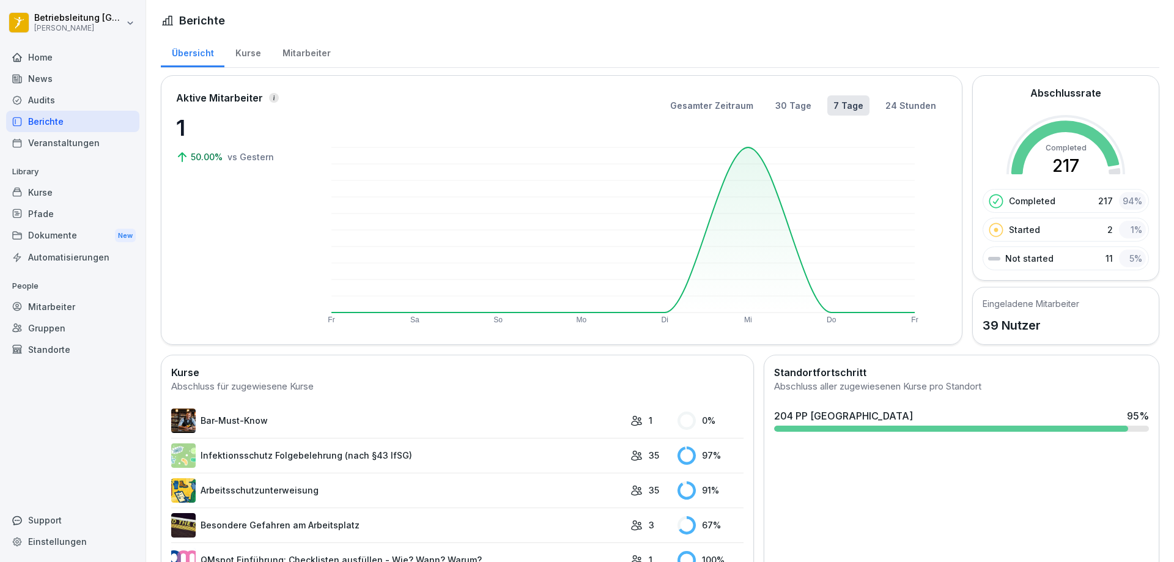
click at [297, 57] on div "Mitarbeiter" at bounding box center [306, 51] width 70 height 31
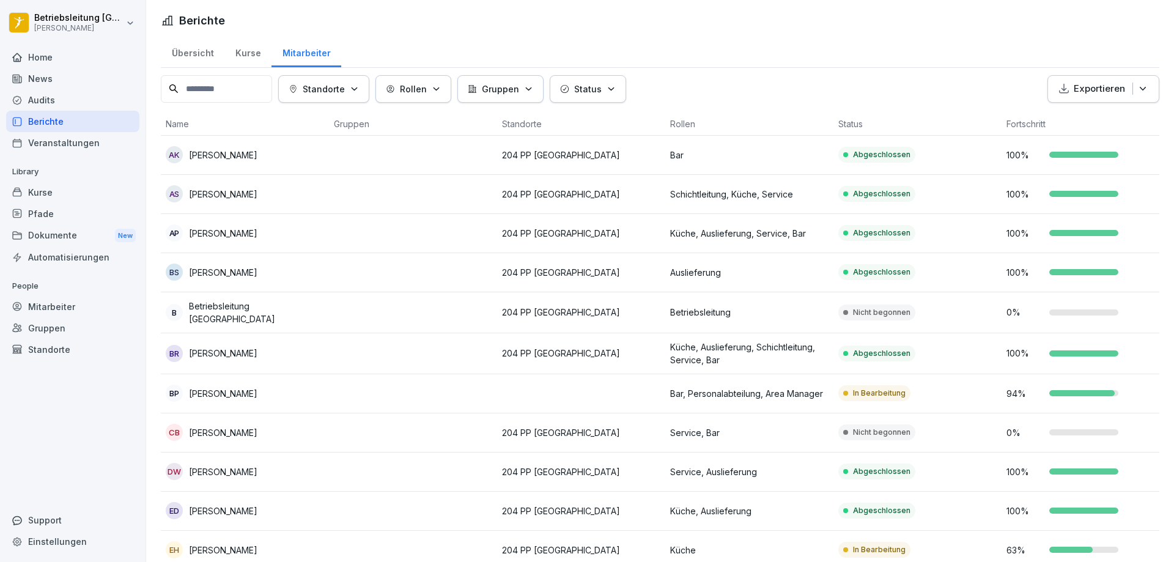
click at [28, 54] on div "Home" at bounding box center [72, 56] width 133 height 21
